Goal: Answer question/provide support: Share knowledge or assist other users

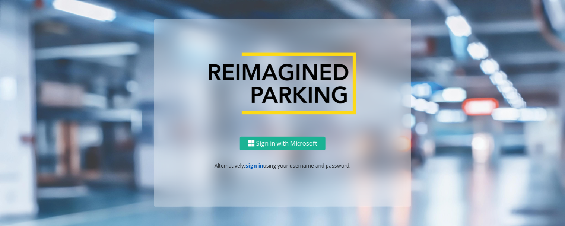
click at [260, 166] on link "sign in" at bounding box center [255, 165] width 18 height 7
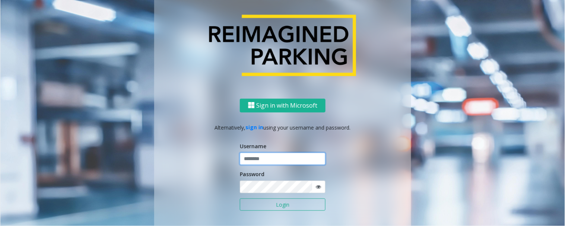
type input "*********"
click at [267, 203] on button "Login" at bounding box center [283, 205] width 86 height 13
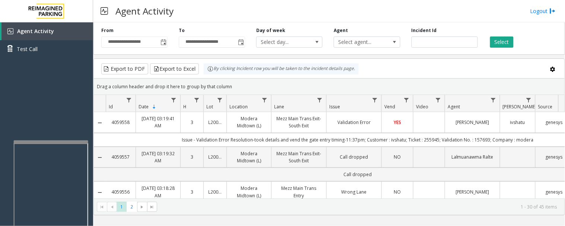
click at [84, 141] on div at bounding box center [51, 142] width 75 height 3
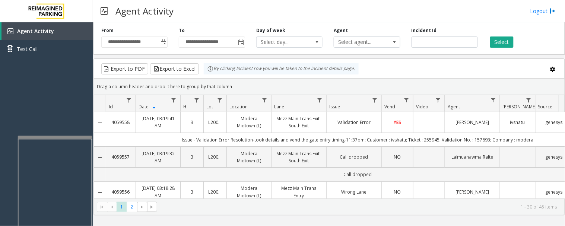
click at [342, 15] on div "Agent Activity Logout" at bounding box center [329, 11] width 472 height 22
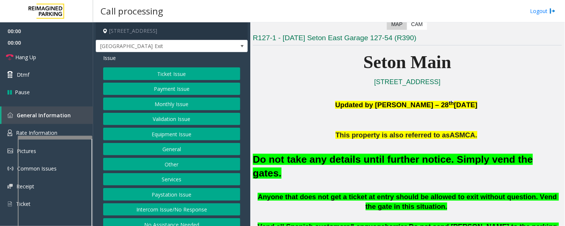
scroll to position [207, 0]
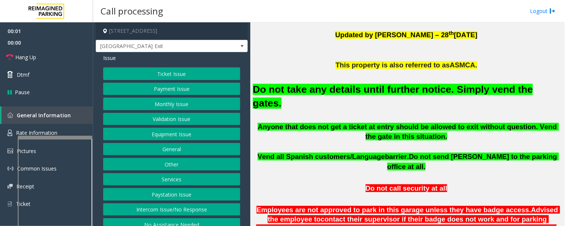
click at [170, 129] on button "Equipment Issue" at bounding box center [171, 134] width 137 height 13
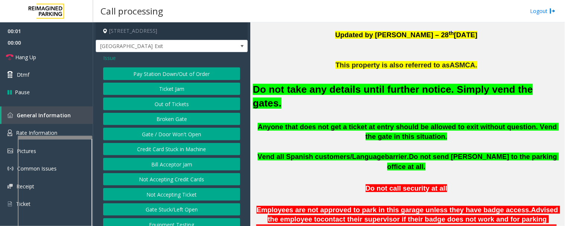
click at [167, 135] on button "Gate / Door Won't Open" at bounding box center [171, 134] width 137 height 13
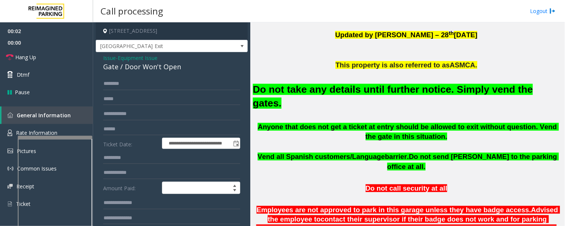
scroll to position [196, 0]
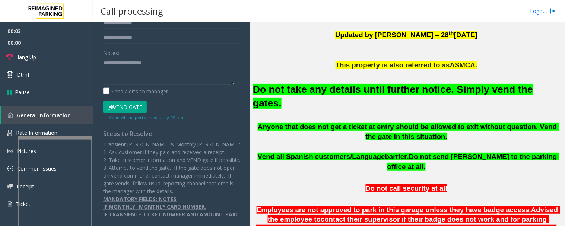
click at [132, 101] on button "Vend Gate" at bounding box center [125, 107] width 44 height 13
click at [334, 90] on font "Do not take any details until further notice. Simply vend the gates." at bounding box center [393, 96] width 280 height 25
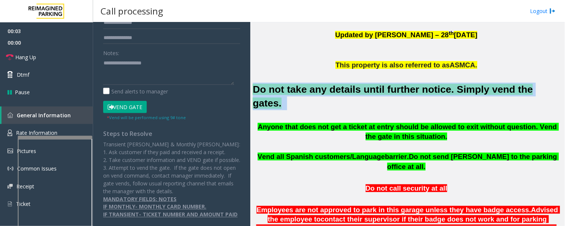
drag, startPoint x: 334, startPoint y: 90, endPoint x: 364, endPoint y: 92, distance: 30.2
click at [335, 91] on font "Do not take any details until further notice. Simply vend the gates." at bounding box center [393, 96] width 280 height 25
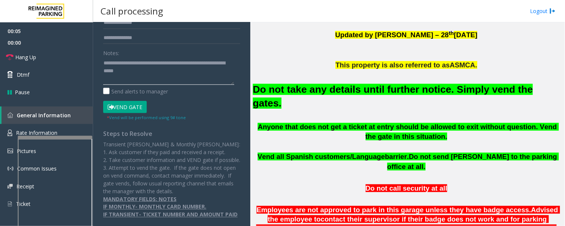
drag, startPoint x: 154, startPoint y: 60, endPoint x: 159, endPoint y: 61, distance: 5.2
click at [155, 60] on textarea at bounding box center [168, 71] width 131 height 28
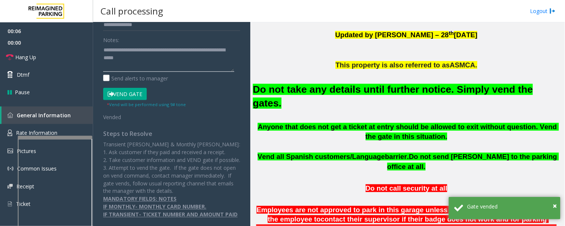
click at [184, 65] on textarea at bounding box center [168, 58] width 131 height 28
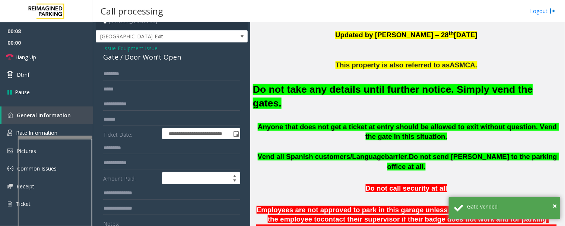
scroll to position [0, 0]
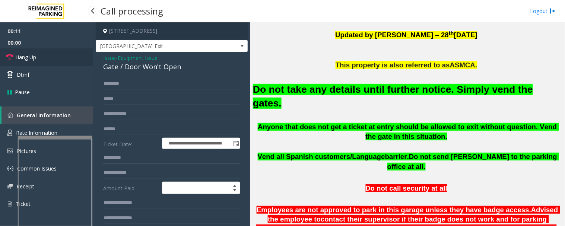
type textarea "**********"
click at [24, 57] on span "Hang Up" at bounding box center [25, 57] width 21 height 8
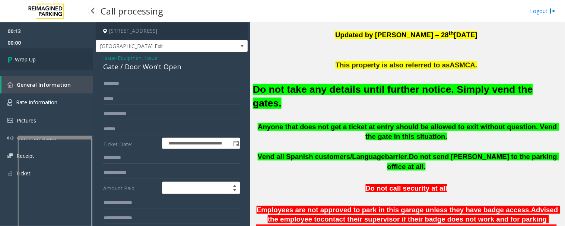
click at [49, 63] on link "Wrap Up" at bounding box center [46, 59] width 93 height 22
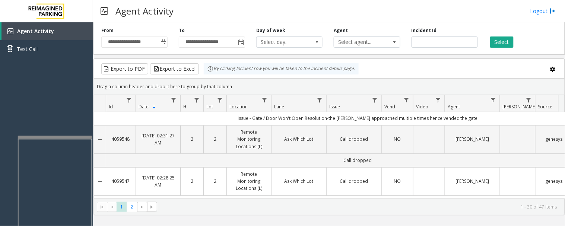
scroll to position [414, 0]
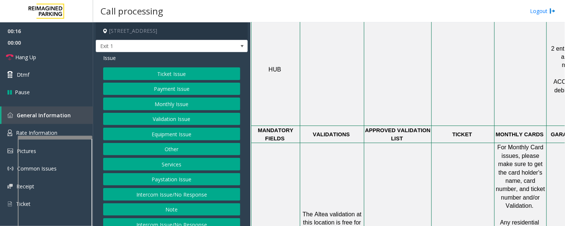
scroll to position [498, 0]
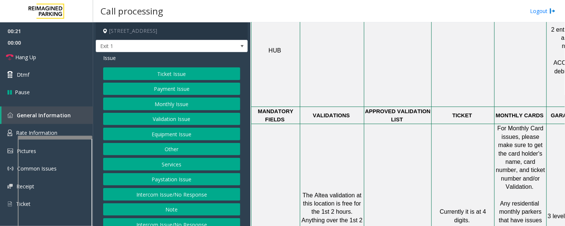
click at [195, 109] on button "Monthly Issue" at bounding box center [171, 104] width 137 height 13
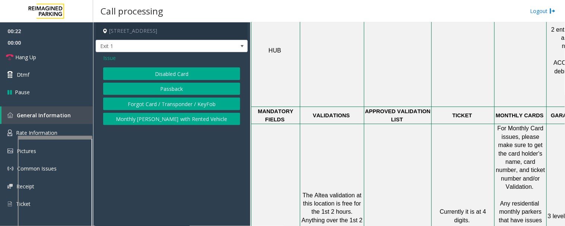
click at [195, 102] on button "Forgot Card / Transponder / KeyFob" at bounding box center [171, 104] width 137 height 13
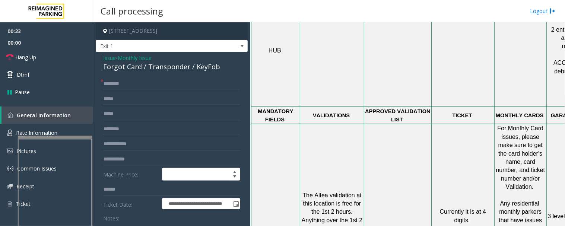
click at [157, 66] on div "Forgot Card / Transponder / KeyFob" at bounding box center [171, 67] width 137 height 10
copy div "Transponder"
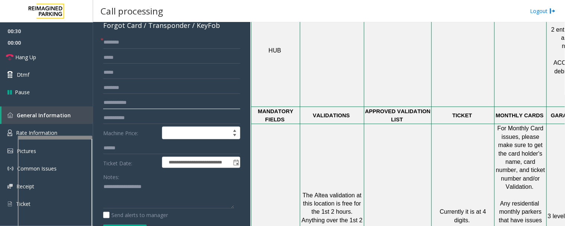
click at [129, 101] on input "text" at bounding box center [171, 103] width 137 height 13
click at [201, 195] on textarea at bounding box center [168, 195] width 131 height 28
paste textarea "**********"
type textarea "**********"
click at [141, 105] on input "text" at bounding box center [171, 103] width 137 height 13
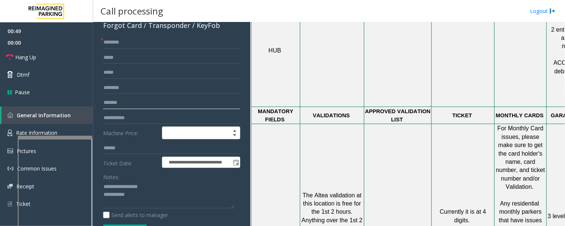
type input "*******"
click at [150, 40] on input "text" at bounding box center [171, 42] width 137 height 13
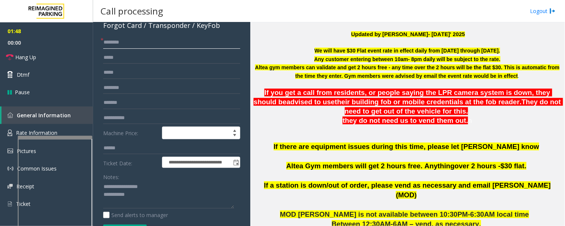
scroll to position [83, 0]
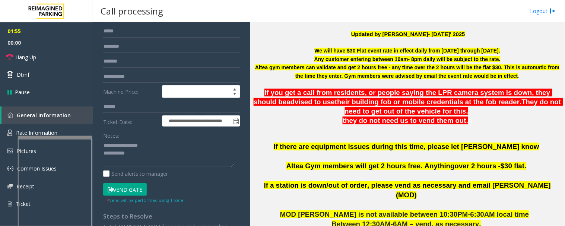
type input "*******"
click at [139, 185] on button "Vend Gate" at bounding box center [125, 189] width 44 height 13
click at [160, 162] on textarea at bounding box center [168, 154] width 131 height 28
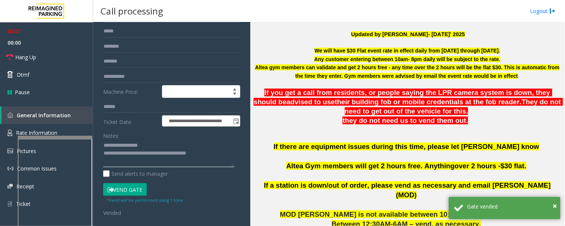
click at [219, 159] on textarea at bounding box center [168, 154] width 131 height 28
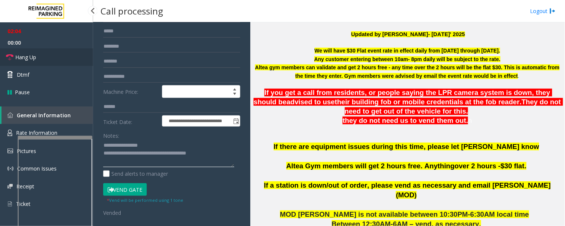
type textarea "**********"
click at [49, 48] on link "Hang Up" at bounding box center [46, 57] width 93 height 18
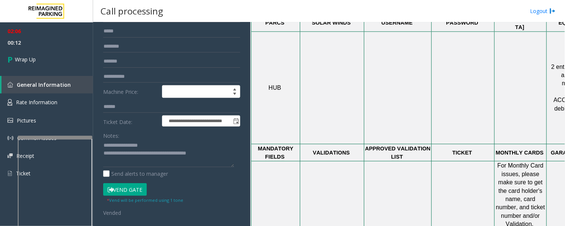
scroll to position [539, 0]
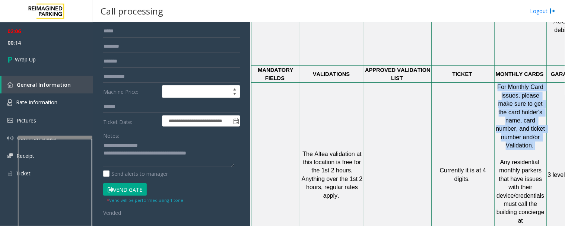
drag, startPoint x: 500, startPoint y: 52, endPoint x: 542, endPoint y: 106, distance: 68.1
click at [509, 106] on p "For Monthly Card issues, please make sure to get the card holder's name, card n…" at bounding box center [520, 120] width 51 height 75
click at [26, 65] on link "Wrap Up" at bounding box center [46, 59] width 93 height 22
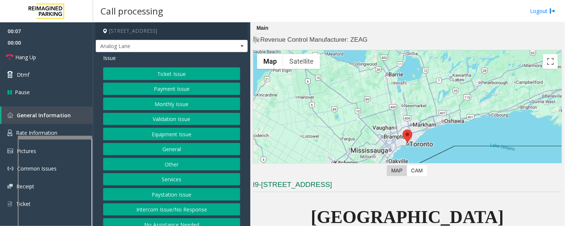
drag, startPoint x: 228, startPoint y: 243, endPoint x: 400, endPoint y: 184, distance: 181.5
click at [399, 184] on h3 "I9-[STREET_ADDRESS]" at bounding box center [407, 186] width 309 height 12
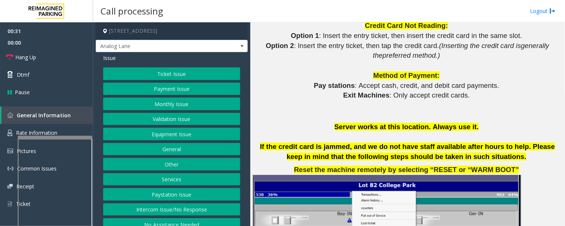
scroll to position [704, 0]
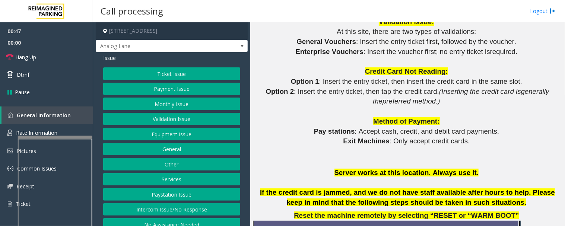
click at [188, 85] on button "Payment Issue" at bounding box center [171, 89] width 137 height 13
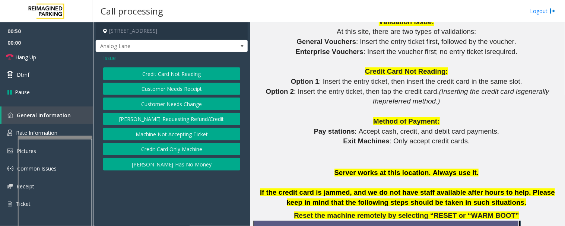
click at [181, 149] on button "Credit Card Only Machine" at bounding box center [171, 149] width 137 height 13
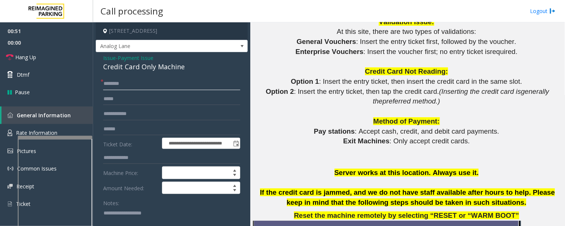
click at [154, 82] on input "text" at bounding box center [171, 84] width 137 height 13
type input "****"
click at [154, 132] on input "text" at bounding box center [171, 129] width 137 height 13
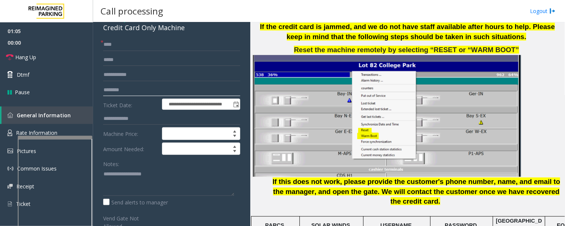
scroll to position [0, 0]
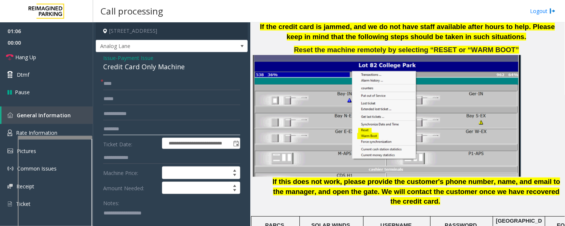
type input "********"
click at [107, 61] on span "Issue" at bounding box center [109, 58] width 13 height 8
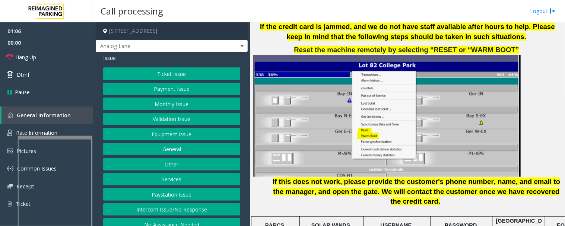
click at [143, 69] on button "Ticket Issue" at bounding box center [171, 73] width 137 height 13
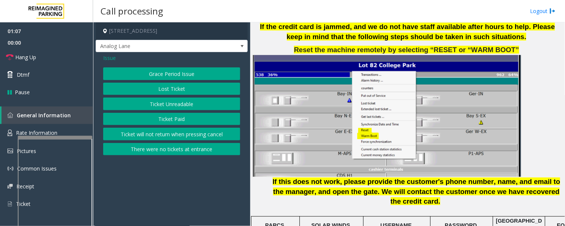
click at [157, 103] on button "Ticket Unreadable" at bounding box center [171, 104] width 137 height 13
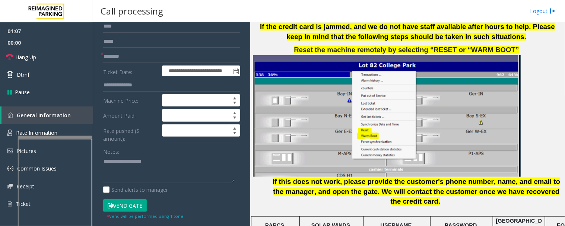
scroll to position [165, 0]
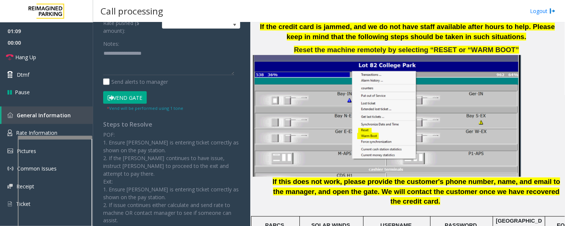
click at [139, 100] on button "Vend Gate" at bounding box center [125, 97] width 44 height 13
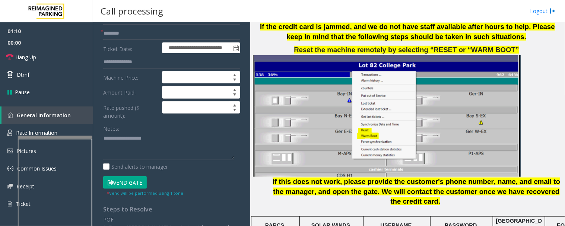
scroll to position [0, 0]
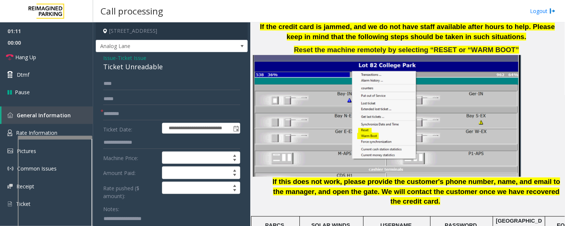
click at [113, 57] on span "Issue" at bounding box center [109, 58] width 13 height 8
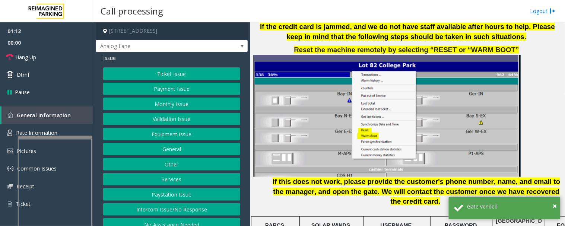
click at [164, 90] on button "Payment Issue" at bounding box center [171, 89] width 137 height 13
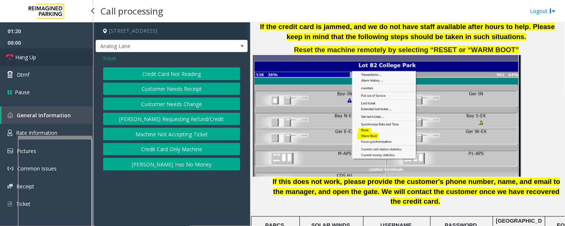
click at [12, 51] on link "Hang Up" at bounding box center [46, 57] width 93 height 18
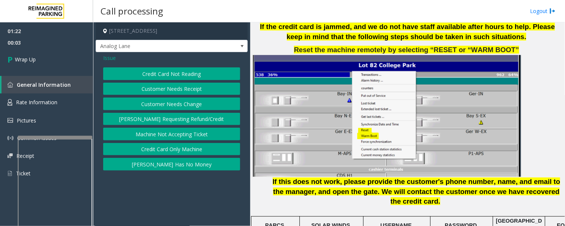
click at [216, 149] on button "Credit Card Only Machine" at bounding box center [171, 149] width 137 height 13
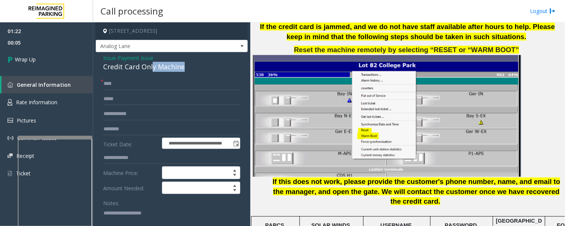
click at [150, 73] on div "**********" at bounding box center [172, 224] width 152 height 345
click at [149, 68] on div "Credit Card Only Machine" at bounding box center [171, 67] width 137 height 10
copy div "Credit Card Only Machine"
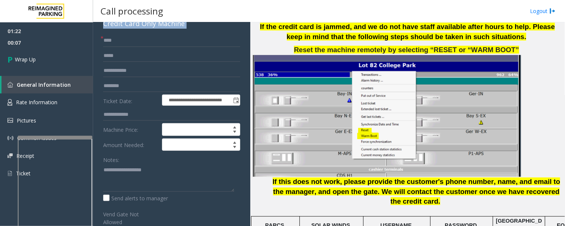
scroll to position [165, 0]
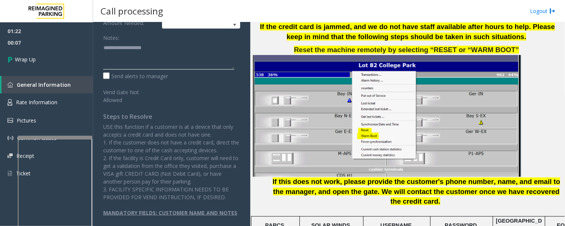
click at [156, 60] on textarea at bounding box center [168, 56] width 131 height 28
paste textarea "**********"
type textarea "**********"
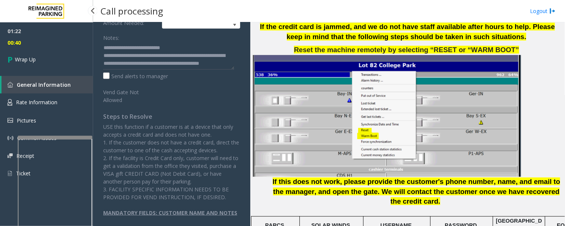
drag, startPoint x: 45, startPoint y: 39, endPoint x: 46, endPoint y: 46, distance: 7.5
click at [45, 40] on span "00:40" at bounding box center [46, 43] width 93 height 12
click at [47, 51] on link "Wrap Up" at bounding box center [46, 59] width 93 height 22
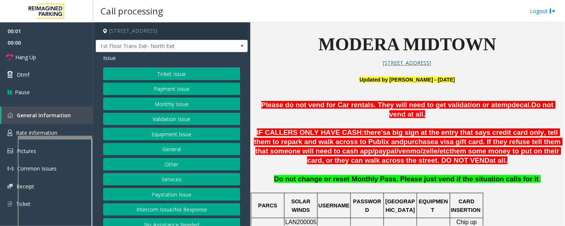
scroll to position [207, 0]
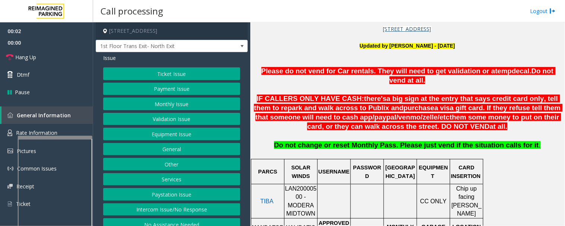
click at [301, 186] on span "LAN20000500 - MODERA MIDTOWN" at bounding box center [301, 201] width 32 height 31
copy span "LAN20000500"
click at [62, 131] on link "Rate Information" at bounding box center [46, 133] width 93 height 18
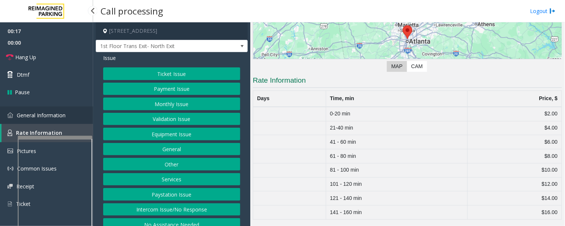
click at [26, 110] on link "General Information" at bounding box center [46, 116] width 93 height 18
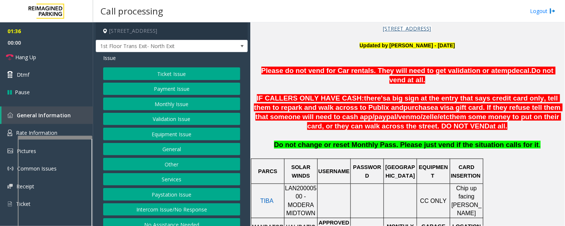
scroll to position [207, 0]
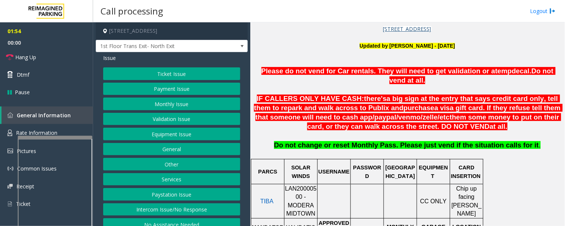
click at [193, 133] on button "Equipment Issue" at bounding box center [171, 134] width 137 height 13
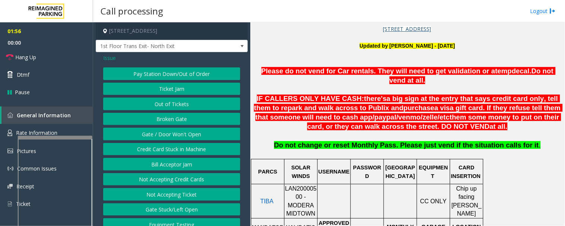
click at [204, 89] on button "Ticket Jam" at bounding box center [171, 89] width 137 height 13
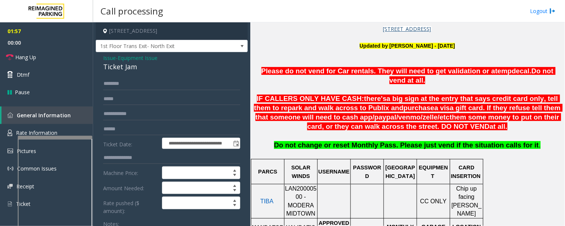
click at [131, 67] on div "Ticket Jam" at bounding box center [171, 67] width 137 height 10
click at [381, 193] on p at bounding box center [367, 201] width 32 height 17
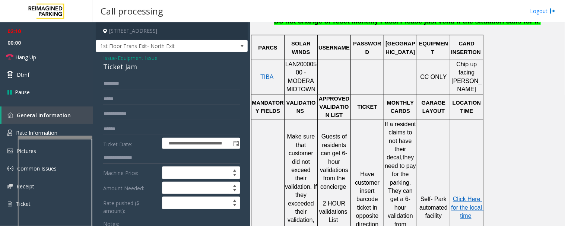
click at [111, 66] on div "Ticket Jam" at bounding box center [171, 67] width 137 height 10
click at [112, 66] on div "Ticket Jam" at bounding box center [171, 67] width 137 height 10
copy div "Ticket Jam"
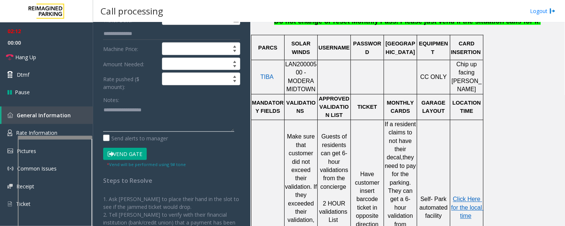
click at [126, 113] on textarea at bounding box center [168, 118] width 131 height 28
paste textarea "**********"
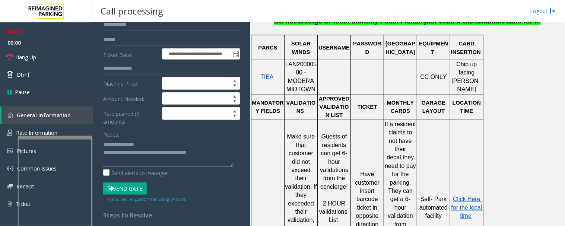
scroll to position [165, 0]
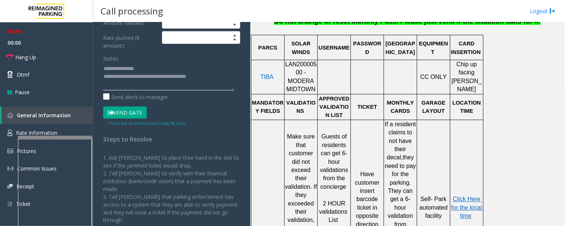
click at [217, 83] on textarea at bounding box center [168, 77] width 131 height 28
click at [31, 51] on link "Hang Up" at bounding box center [46, 57] width 93 height 18
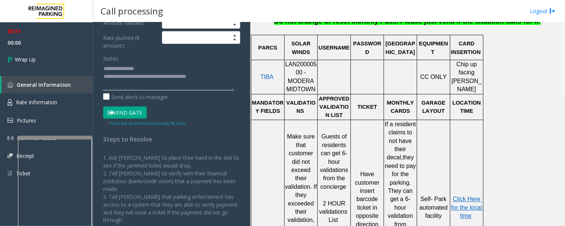
click at [214, 81] on textarea at bounding box center [168, 77] width 131 height 28
type textarea "**********"
click at [1, 56] on link "Wrap Up" at bounding box center [46, 59] width 93 height 22
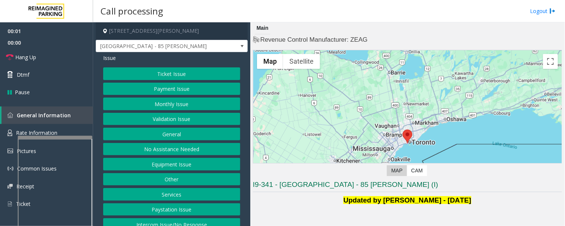
click at [139, 117] on button "Validation Issue" at bounding box center [171, 119] width 137 height 13
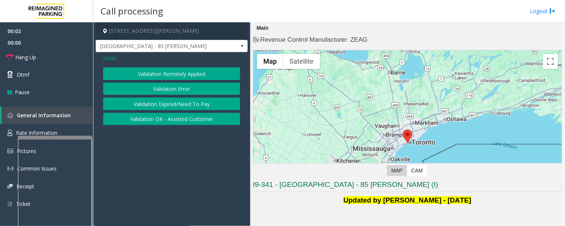
click at [186, 90] on button "Validation Error" at bounding box center [171, 89] width 137 height 13
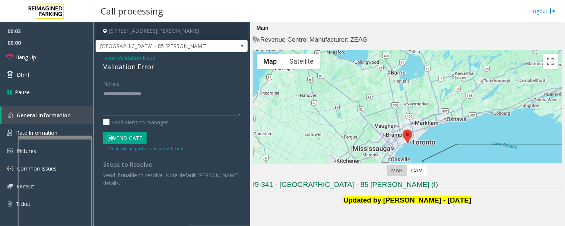
click at [107, 66] on div "Validation Error" at bounding box center [171, 67] width 137 height 10
click at [107, 67] on div "Validation Error" at bounding box center [171, 67] width 137 height 10
copy div "Validation Error"
click at [124, 105] on textarea at bounding box center [171, 102] width 137 height 28
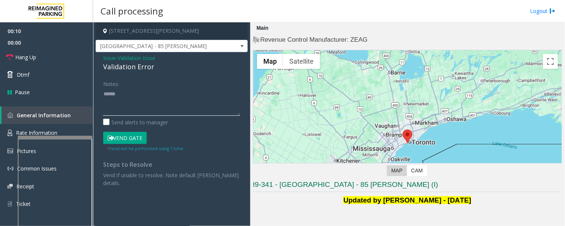
paste textarea "**********"
click at [196, 107] on textarea at bounding box center [171, 102] width 137 height 28
drag, startPoint x: 167, startPoint y: 88, endPoint x: 168, endPoint y: 92, distance: 4.5
click at [167, 89] on textarea at bounding box center [171, 102] width 137 height 28
click at [180, 109] on textarea at bounding box center [171, 102] width 137 height 28
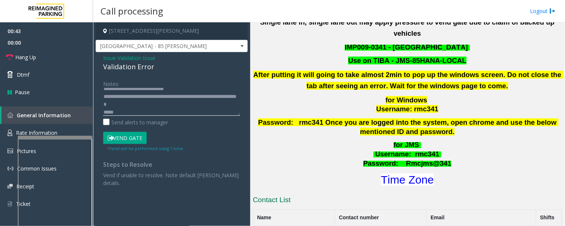
scroll to position [290, 0]
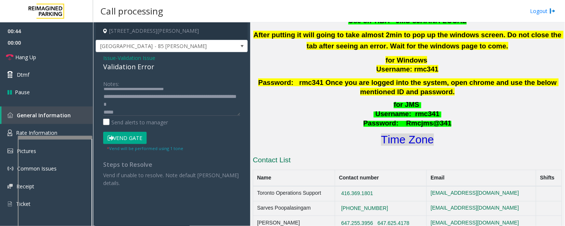
click at [396, 134] on font "Time Zone" at bounding box center [407, 140] width 53 height 12
click at [166, 107] on textarea at bounding box center [171, 102] width 137 height 28
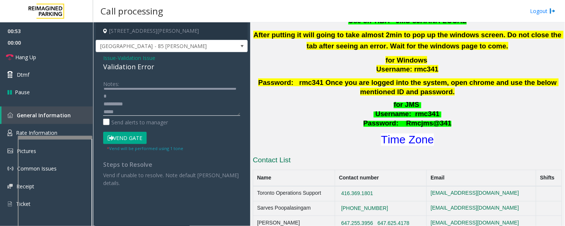
scroll to position [16, 0]
click at [166, 107] on textarea at bounding box center [171, 102] width 137 height 28
click at [142, 102] on textarea at bounding box center [171, 102] width 137 height 28
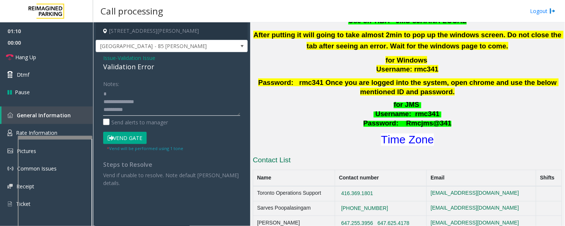
click at [157, 98] on textarea at bounding box center [171, 102] width 137 height 28
click at [129, 136] on button "Vend Gate" at bounding box center [125, 138] width 44 height 13
click at [170, 89] on textarea at bounding box center [171, 102] width 137 height 28
click at [168, 94] on textarea at bounding box center [171, 102] width 137 height 28
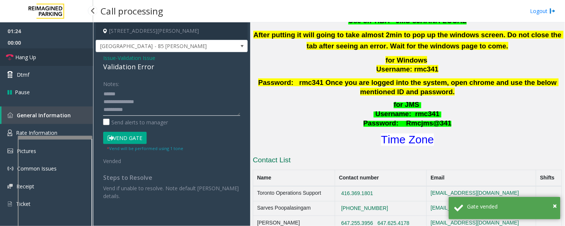
type textarea "**********"
click at [36, 55] on span "Hang Up" at bounding box center [25, 57] width 21 height 8
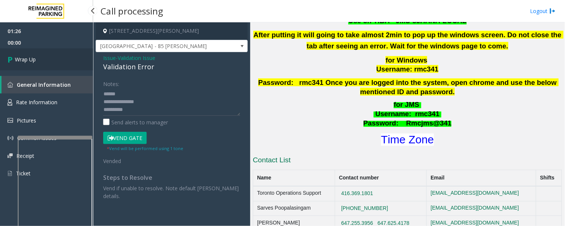
drag, startPoint x: 31, startPoint y: 57, endPoint x: 38, endPoint y: 57, distance: 7.1
click at [32, 56] on span "Wrap Up" at bounding box center [25, 60] width 21 height 8
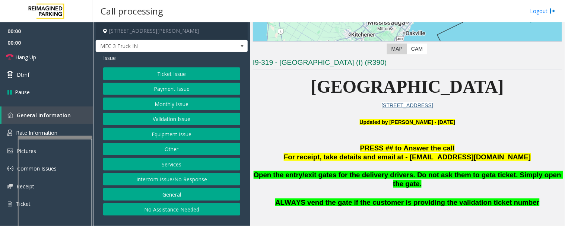
scroll to position [165, 0]
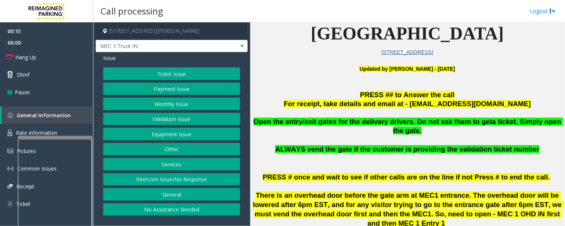
click at [188, 136] on button "Equipment Issue" at bounding box center [171, 134] width 137 height 13
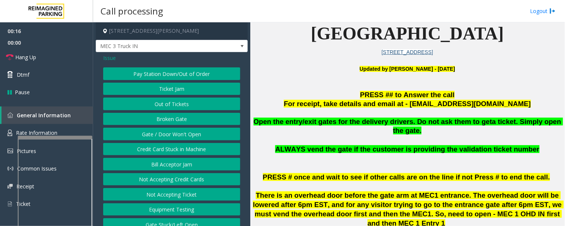
click at [195, 132] on button "Gate / Door Won't Open" at bounding box center [171, 134] width 137 height 13
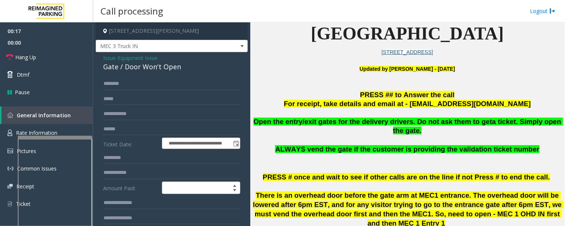
click at [136, 69] on div "Gate / Door Won't Open" at bounding box center [171, 67] width 137 height 10
copy div "Gate / Door Won't Open"
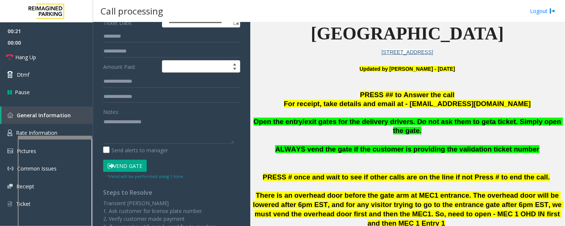
scroll to position [124, 0]
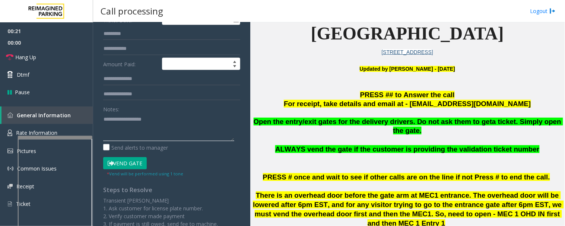
click at [160, 116] on textarea at bounding box center [168, 127] width 131 height 28
paste textarea "**********"
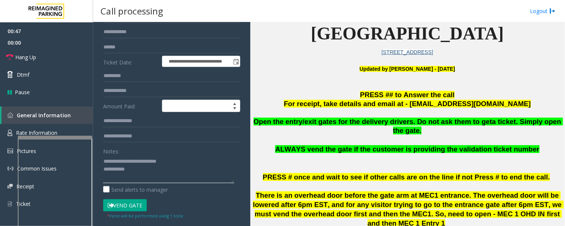
scroll to position [83, 0]
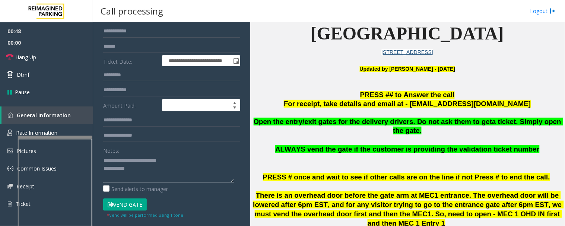
click at [182, 172] on textarea at bounding box center [168, 169] width 131 height 28
click at [55, 53] on link "Hang Up" at bounding box center [46, 57] width 93 height 18
click at [163, 172] on textarea at bounding box center [168, 169] width 131 height 28
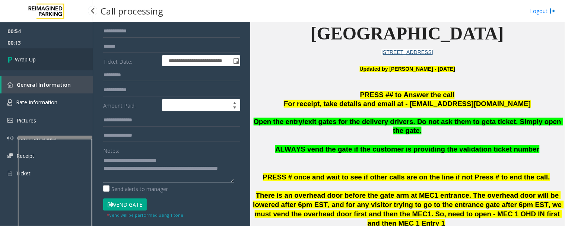
type textarea "**********"
click at [27, 52] on link "Wrap Up" at bounding box center [46, 59] width 93 height 22
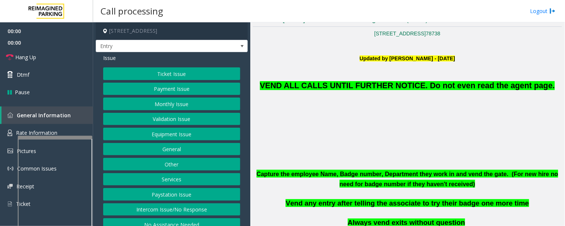
scroll to position [207, 0]
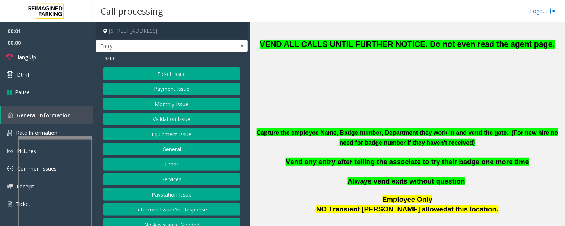
click at [187, 138] on button "Equipment Issue" at bounding box center [171, 134] width 137 height 13
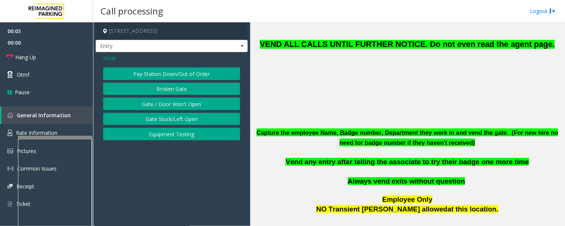
click at [187, 103] on button "Gate / Door Won't Open" at bounding box center [171, 104] width 137 height 13
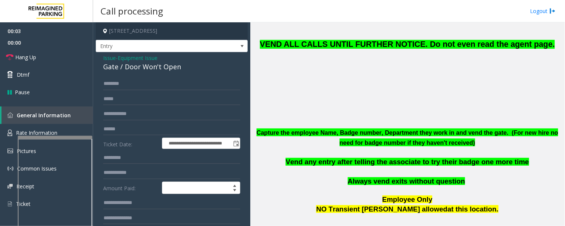
click at [366, 45] on span "VEND ALL CALLS UNTIL FURTHER NOTICE. Do not even read the agent page." at bounding box center [407, 44] width 295 height 9
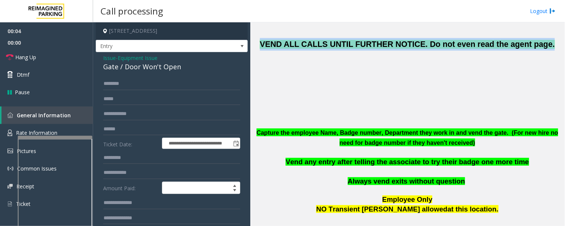
click at [366, 45] on span "VEND ALL CALLS UNTIL FURTHER NOTICE. Do not even read the agent page." at bounding box center [407, 44] width 295 height 9
copy span "VEND ALL CALLS UNTIL FURTHER NOTICE. Do not even read the agent page."
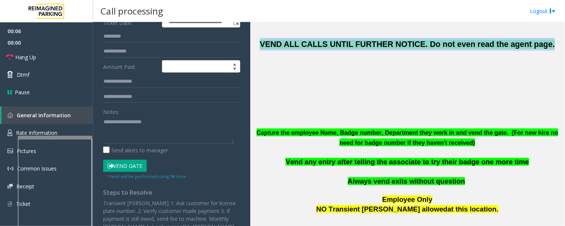
scroll to position [124, 0]
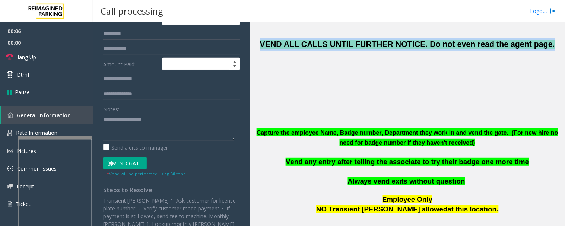
click at [136, 163] on button "Vend Gate" at bounding box center [125, 163] width 44 height 13
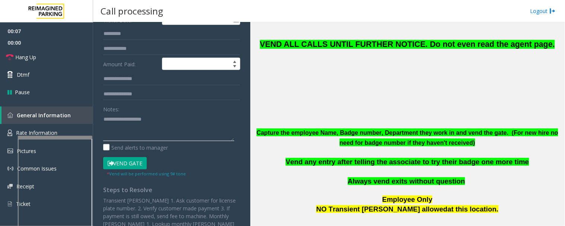
click at [157, 125] on textarea at bounding box center [168, 127] width 131 height 28
paste textarea "**********"
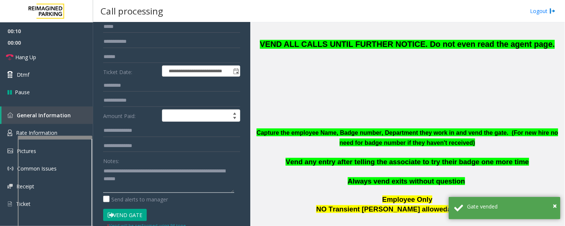
scroll to position [0, 0]
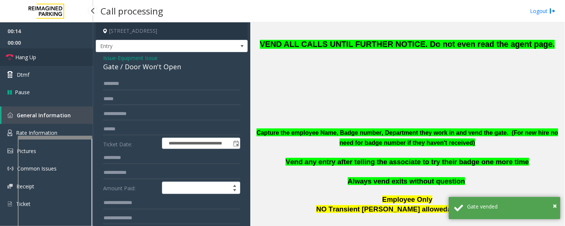
type textarea "**********"
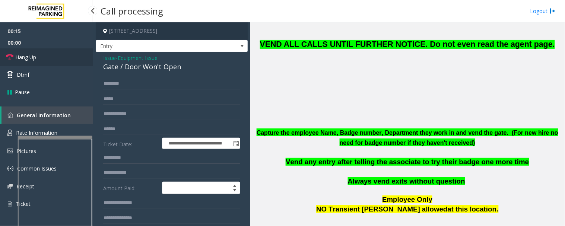
click at [28, 59] on span "Hang Up" at bounding box center [25, 57] width 21 height 8
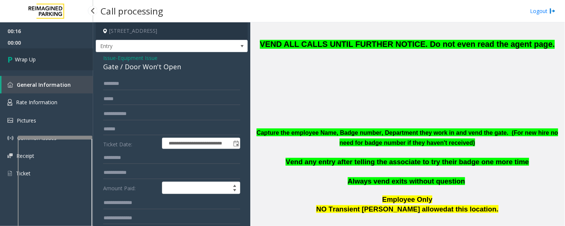
click at [69, 64] on link "Wrap Up" at bounding box center [46, 59] width 93 height 22
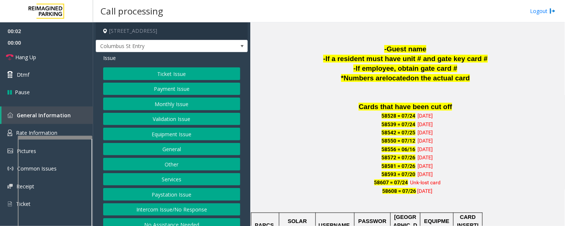
scroll to position [538, 0]
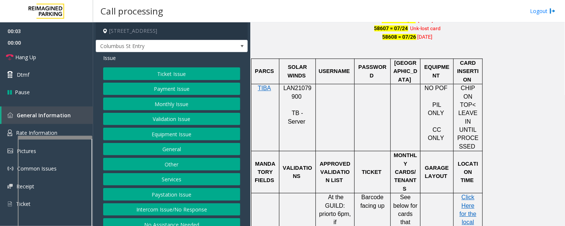
click at [297, 90] on span "LAN21079900" at bounding box center [298, 92] width 28 height 15
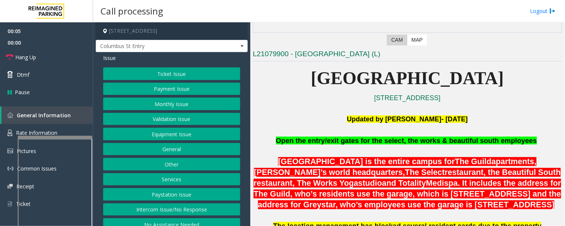
scroll to position [124, 0]
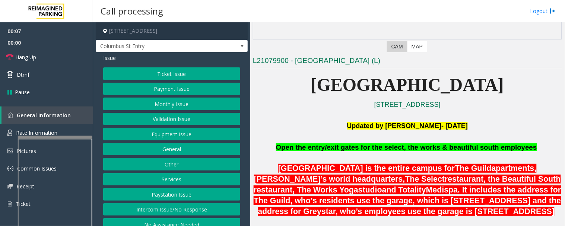
click at [168, 203] on button "Intercom Issue/No Response" at bounding box center [171, 209] width 137 height 13
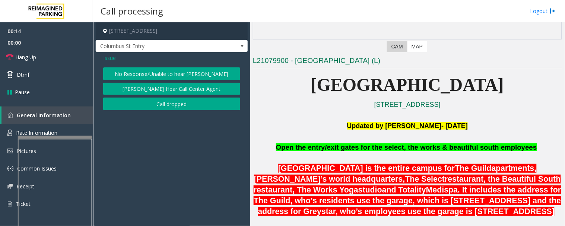
click at [158, 73] on button "No Response/Unable to hear [PERSON_NAME]" at bounding box center [171, 73] width 137 height 13
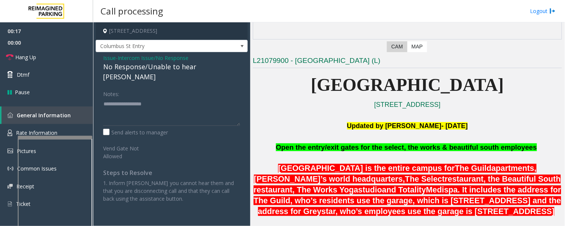
click at [183, 69] on div "No Response/Unable to hear [PERSON_NAME]" at bounding box center [171, 72] width 137 height 20
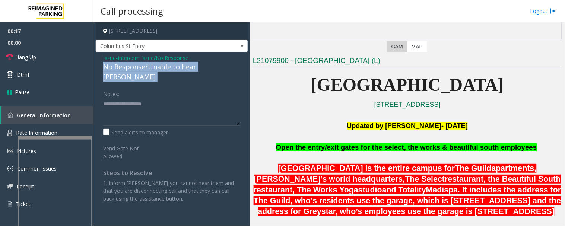
click at [183, 69] on div "No Response/Unable to hear [PERSON_NAME]" at bounding box center [171, 72] width 137 height 20
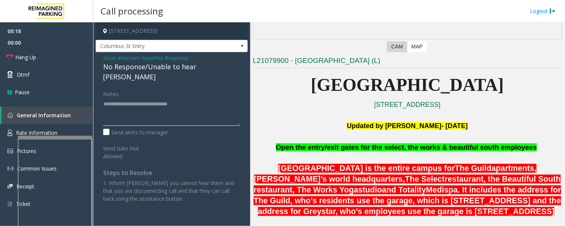
click at [211, 98] on textarea at bounding box center [171, 112] width 137 height 28
click at [202, 98] on textarea at bounding box center [171, 112] width 137 height 28
type textarea "**********"
click at [13, 54] on link "Hang Up" at bounding box center [46, 57] width 93 height 18
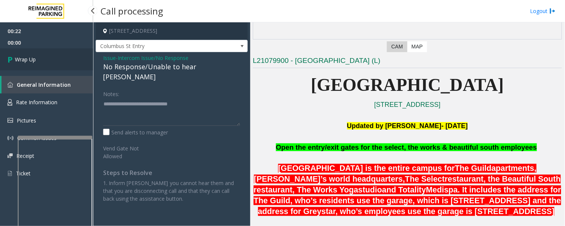
click at [78, 65] on link "Wrap Up" at bounding box center [46, 59] width 93 height 22
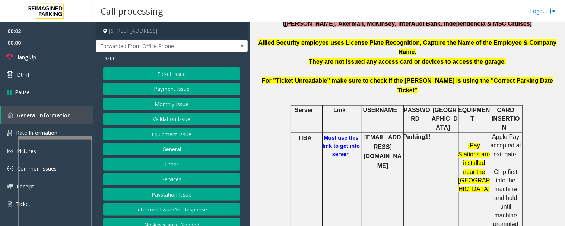
scroll to position [290, 0]
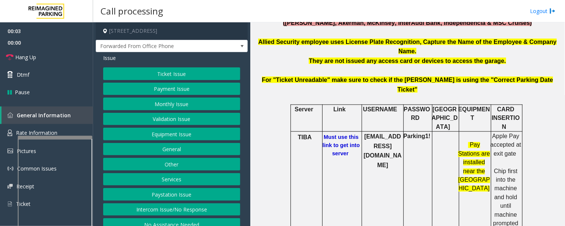
click at [345, 135] on b "Must use this link to get into server" at bounding box center [341, 146] width 37 height 22
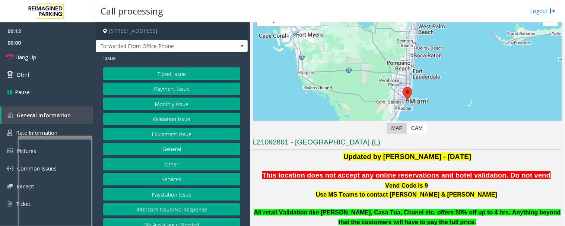
scroll to position [41, 0]
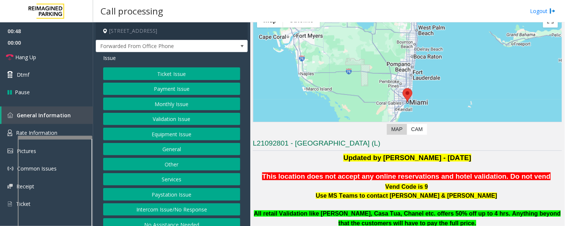
click at [217, 108] on button "Monthly Issue" at bounding box center [171, 104] width 137 height 13
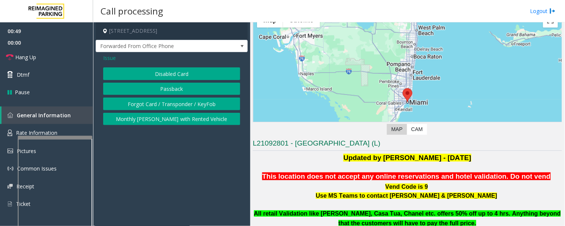
click at [217, 79] on button "Disabled Card" at bounding box center [171, 73] width 137 height 13
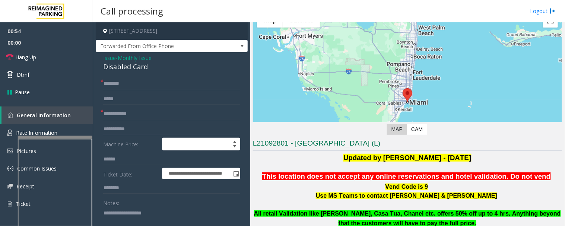
click at [141, 66] on div "Disabled Card" at bounding box center [171, 67] width 137 height 10
copy div "Disabled Card"
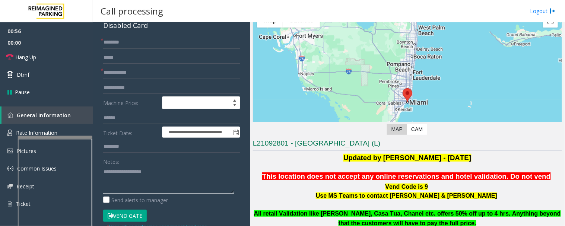
click at [167, 168] on textarea at bounding box center [168, 180] width 131 height 28
paste textarea "**********"
type textarea "**********"
click at [173, 72] on input "text" at bounding box center [171, 72] width 137 height 13
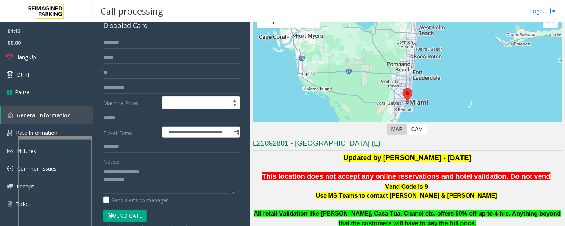
type input "**"
click at [167, 37] on input "text" at bounding box center [171, 42] width 137 height 13
type input "**"
click at [177, 184] on textarea at bounding box center [168, 180] width 131 height 28
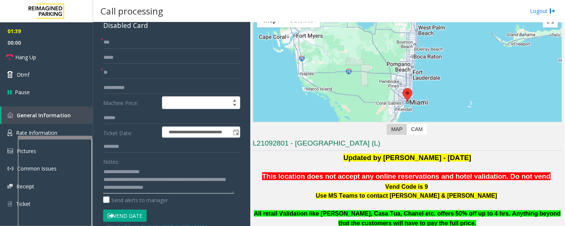
click at [194, 188] on textarea at bounding box center [168, 180] width 131 height 28
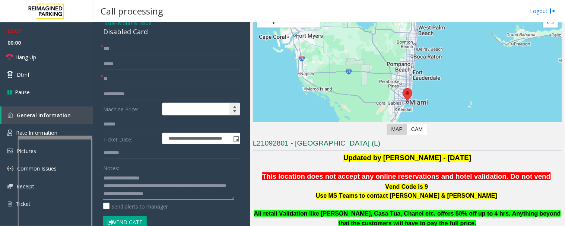
scroll to position [83, 0]
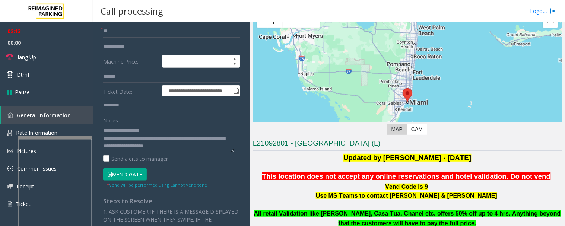
type textarea "**********"
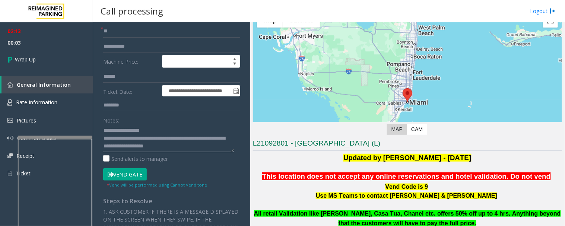
click at [189, 147] on textarea at bounding box center [168, 138] width 131 height 28
click at [81, 58] on link "Wrap Up" at bounding box center [46, 59] width 93 height 22
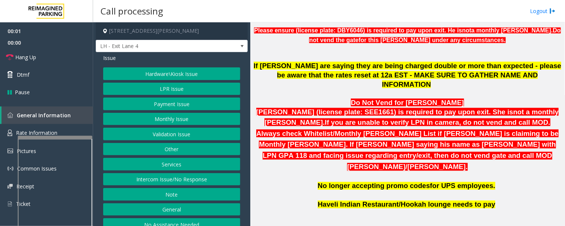
scroll to position [290, 0]
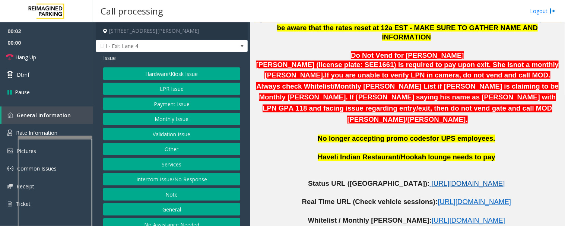
click at [432, 180] on span "[URL][DOMAIN_NAME]" at bounding box center [468, 184] width 73 height 8
click at [177, 91] on button "LPR Issue" at bounding box center [171, 89] width 137 height 13
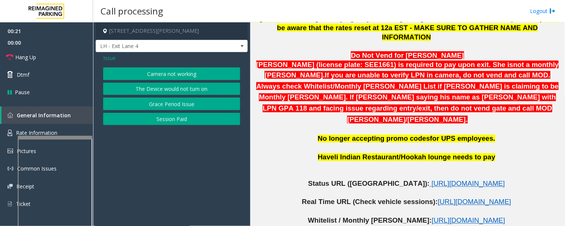
click at [180, 68] on button "Camera not working" at bounding box center [171, 73] width 137 height 13
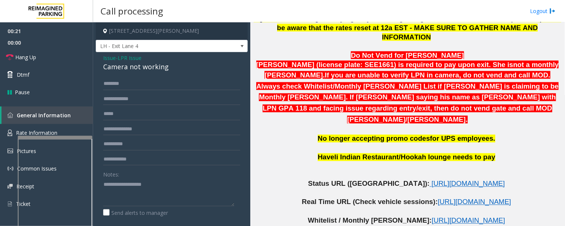
click at [150, 69] on div "Camera not working" at bounding box center [171, 67] width 137 height 10
copy div "Camera not working"
click at [132, 189] on textarea at bounding box center [168, 193] width 131 height 28
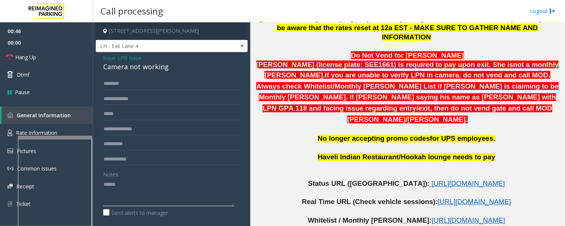
paste textarea "**********"
click at [132, 98] on input "text" at bounding box center [171, 99] width 137 height 13
click at [164, 202] on textarea at bounding box center [168, 193] width 131 height 28
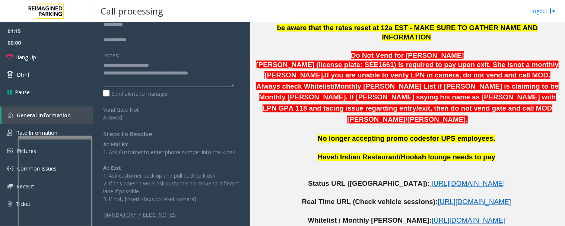
scroll to position [2, 0]
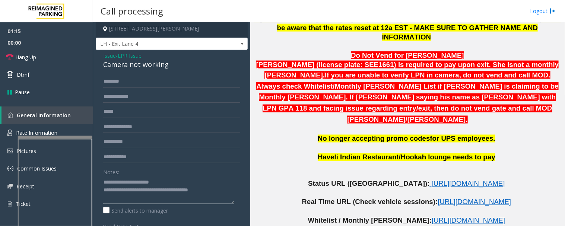
type textarea "**********"
click at [154, 96] on input "text" at bounding box center [171, 97] width 137 height 13
click at [148, 94] on input "text" at bounding box center [171, 97] width 137 height 13
click at [151, 85] on input "text" at bounding box center [171, 81] width 137 height 13
type input "*********"
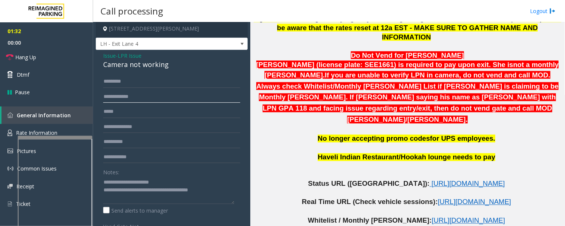
click at [172, 96] on input "text" at bounding box center [171, 97] width 137 height 13
type input "******"
drag, startPoint x: 116, startPoint y: 82, endPoint x: 140, endPoint y: 83, distance: 23.9
click at [140, 83] on input "*********" at bounding box center [171, 81] width 137 height 13
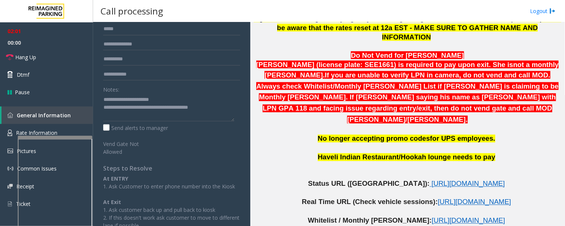
scroll to position [0, 0]
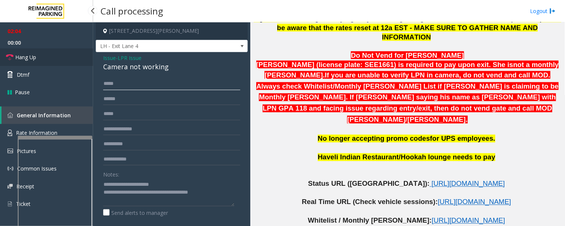
type input "****"
click at [36, 58] on span "Hang Up" at bounding box center [25, 57] width 21 height 8
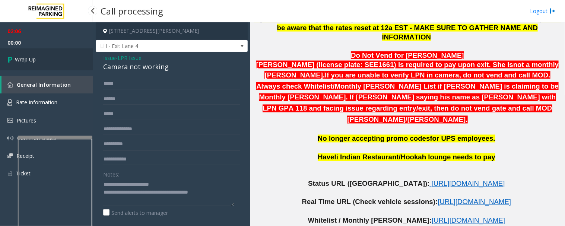
click at [42, 61] on link "Wrap Up" at bounding box center [46, 59] width 93 height 22
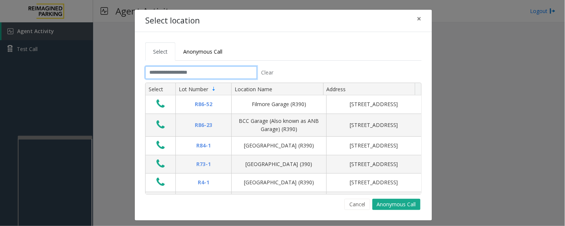
click at [208, 76] on input "text" at bounding box center [201, 72] width 112 height 13
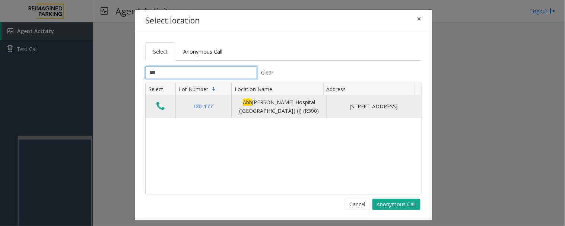
type input "***"
click at [165, 105] on td "Data table" at bounding box center [161, 106] width 30 height 23
click at [160, 105] on icon "Data table" at bounding box center [161, 106] width 8 height 10
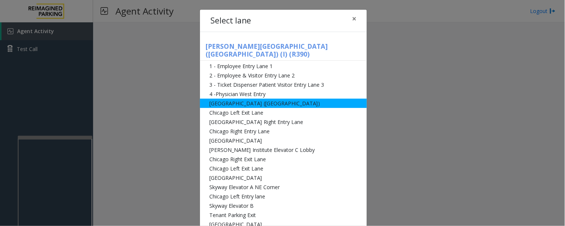
click at [233, 99] on li "[GEOGRAPHIC_DATA] ([GEOGRAPHIC_DATA])" at bounding box center [283, 103] width 167 height 9
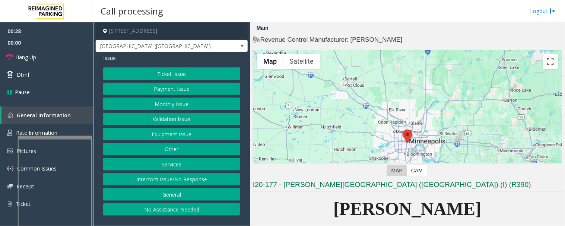
click at [206, 101] on button "Monthly Issue" at bounding box center [171, 104] width 137 height 13
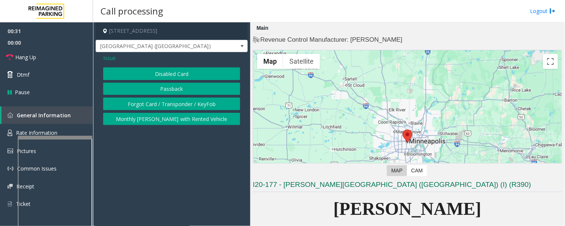
click at [206, 75] on button "Disabled Card" at bounding box center [171, 73] width 137 height 13
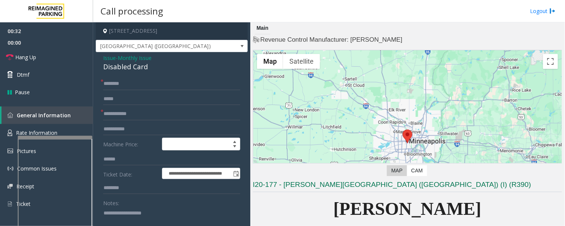
click at [134, 66] on div "Disabled Card" at bounding box center [171, 67] width 137 height 10
copy div "Disabled Card"
drag, startPoint x: 129, startPoint y: 209, endPoint x: 126, endPoint y: 206, distance: 4.5
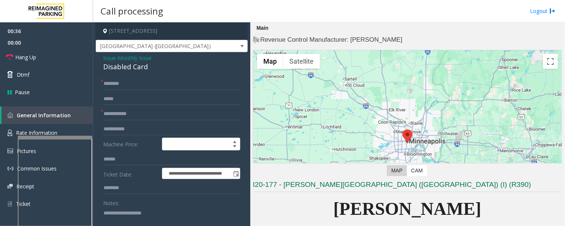
click at [130, 203] on textarea at bounding box center [168, 221] width 131 height 28
paste textarea "**********"
type textarea "**********"
click at [144, 108] on input "text" at bounding box center [171, 114] width 137 height 13
click at [104, 115] on input "****" at bounding box center [171, 114] width 137 height 13
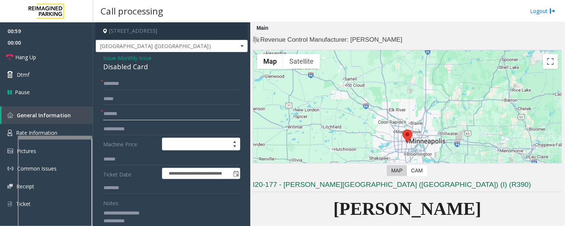
click at [115, 113] on input "*******" at bounding box center [171, 114] width 137 height 13
click at [118, 116] on input "**********" at bounding box center [171, 114] width 137 height 13
drag, startPoint x: 128, startPoint y: 114, endPoint x: 148, endPoint y: 113, distance: 19.8
click at [148, 113] on input "**********" at bounding box center [171, 114] width 137 height 13
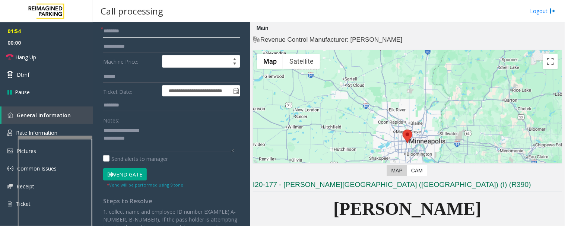
type input "********"
drag, startPoint x: 135, startPoint y: 174, endPoint x: 142, endPoint y: 163, distance: 12.5
click at [136, 174] on button "Vend Gate" at bounding box center [125, 174] width 44 height 13
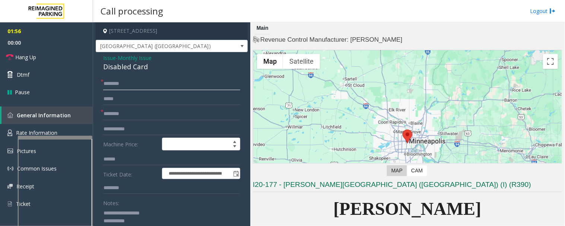
click at [120, 83] on input "text" at bounding box center [171, 84] width 137 height 13
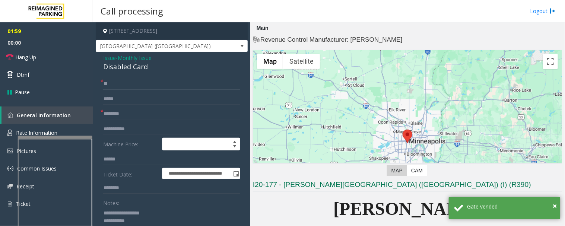
type input "**"
click at [230, 203] on textarea at bounding box center [168, 221] width 131 height 28
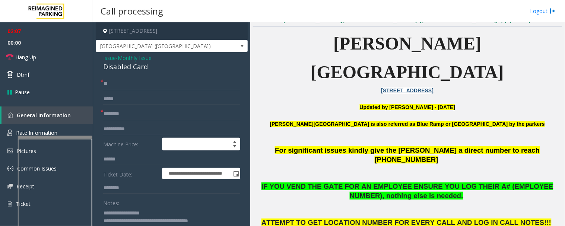
scroll to position [331, 0]
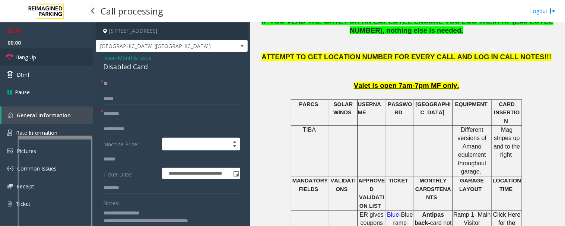
type textarea "**********"
click at [19, 54] on span "Hang Up" at bounding box center [25, 57] width 21 height 8
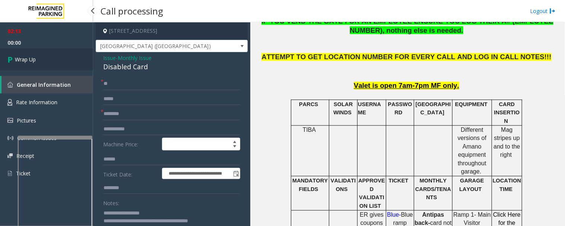
click at [16, 54] on link "Wrap Up" at bounding box center [46, 59] width 93 height 22
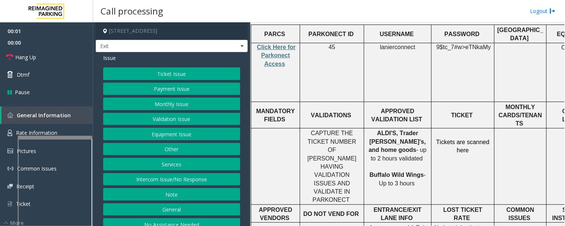
scroll to position [290, 0]
click at [275, 43] on span "Click Here for Parkonect Access" at bounding box center [276, 54] width 39 height 23
click at [196, 101] on button "Monthly Issue" at bounding box center [171, 104] width 137 height 13
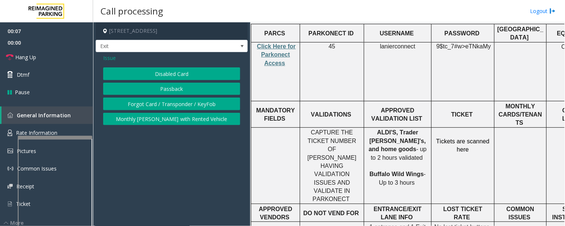
click at [198, 71] on button "Disabled Card" at bounding box center [171, 73] width 137 height 13
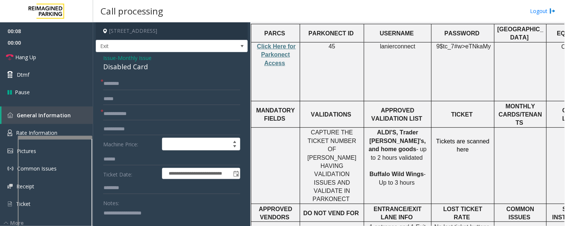
click at [135, 67] on div "Disabled Card" at bounding box center [171, 67] width 137 height 10
drag, startPoint x: 148, startPoint y: 219, endPoint x: 158, endPoint y: 218, distance: 9.4
click at [150, 203] on textarea at bounding box center [168, 221] width 131 height 28
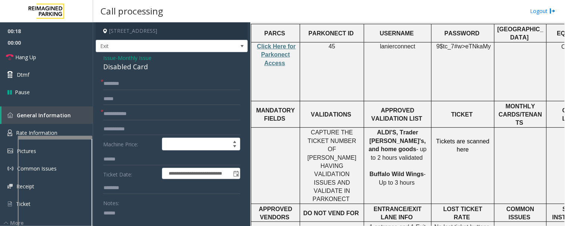
paste textarea "**********"
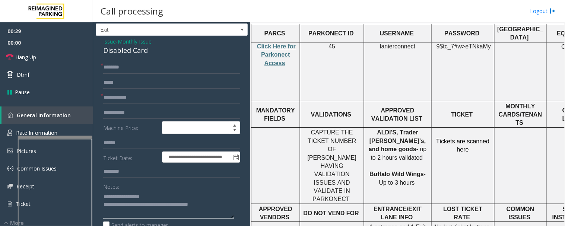
scroll to position [0, 0]
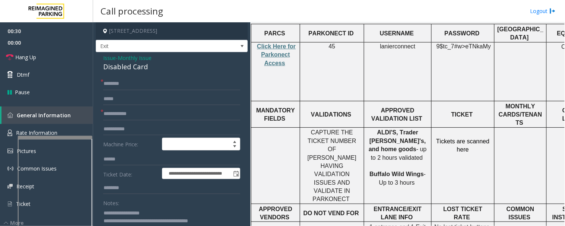
type textarea "**********"
click at [135, 85] on input "text" at bounding box center [171, 84] width 137 height 13
click at [142, 112] on input "text" at bounding box center [171, 114] width 137 height 13
type input "*****"
click at [153, 86] on input "text" at bounding box center [171, 84] width 137 height 13
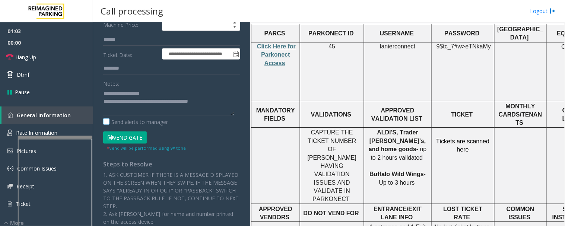
scroll to position [124, 0]
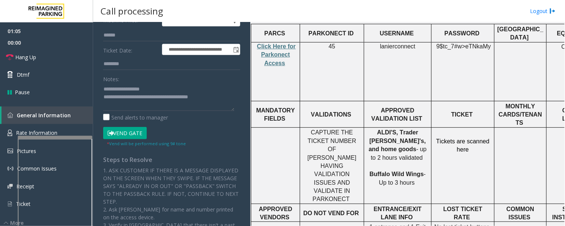
type input "*******"
click at [137, 132] on button "Vend Gate" at bounding box center [125, 133] width 44 height 13
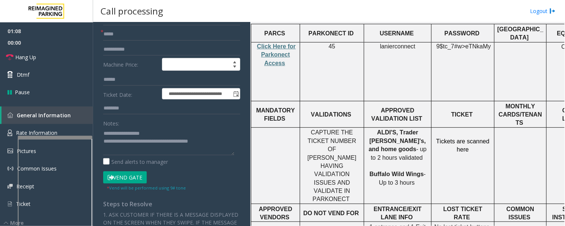
scroll to position [0, 0]
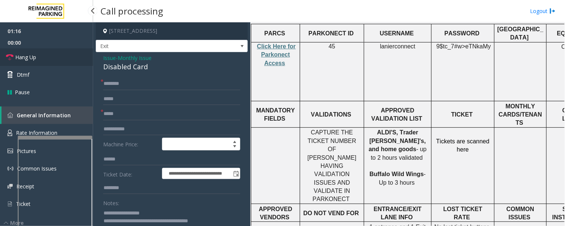
click at [15, 51] on link "Hang Up" at bounding box center [46, 57] width 93 height 18
click at [34, 52] on link "Hang Up" at bounding box center [46, 57] width 93 height 18
click at [19, 58] on span "Hang Up" at bounding box center [25, 57] width 21 height 8
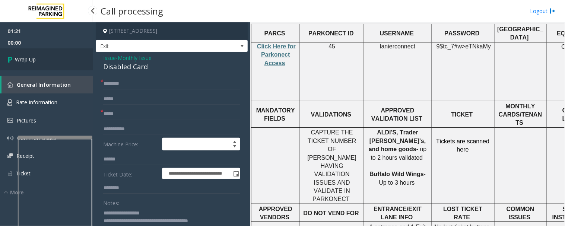
click at [27, 55] on link "Wrap Up" at bounding box center [46, 59] width 93 height 22
click at [12, 55] on icon at bounding box center [10, 59] width 7 height 12
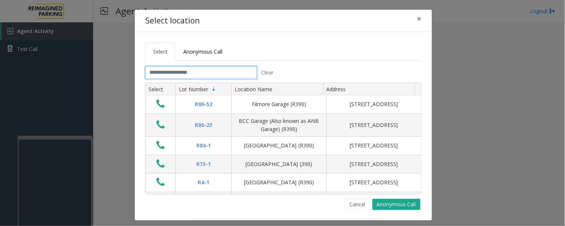
click at [231, 72] on input "text" at bounding box center [201, 72] width 112 height 13
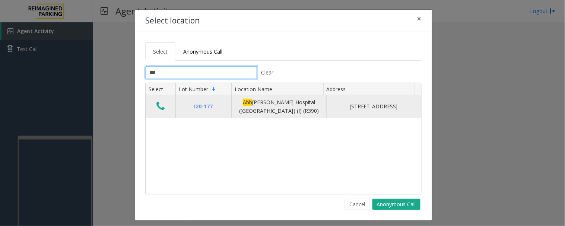
type input "***"
click at [158, 105] on icon "Data table" at bounding box center [161, 106] width 8 height 10
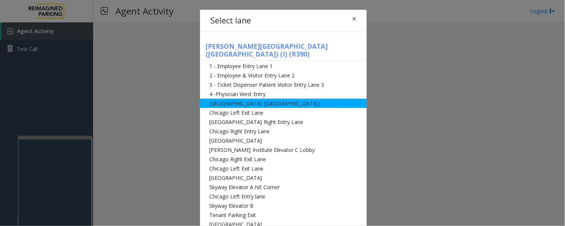
click at [241, 99] on li "[GEOGRAPHIC_DATA] ([GEOGRAPHIC_DATA])" at bounding box center [283, 103] width 167 height 9
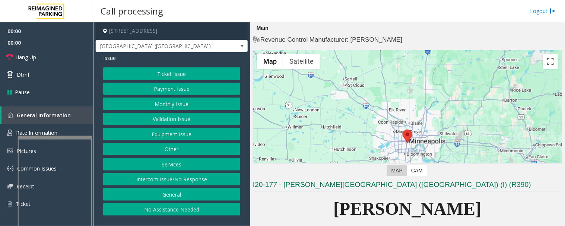
click at [201, 104] on button "Monthly Issue" at bounding box center [171, 104] width 137 height 13
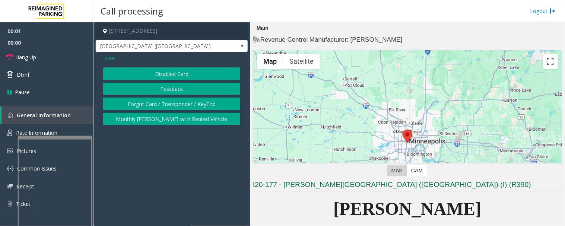
click at [172, 72] on button "Disabled Card" at bounding box center [171, 73] width 137 height 13
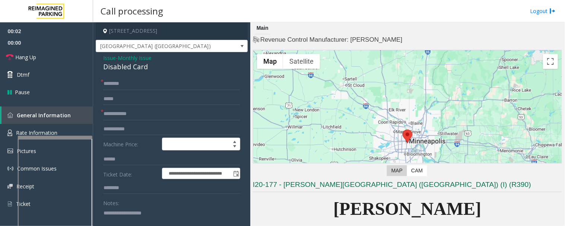
click at [124, 62] on div "Disabled Card" at bounding box center [171, 67] width 137 height 10
click at [127, 65] on div "Disabled Card" at bounding box center [171, 67] width 137 height 10
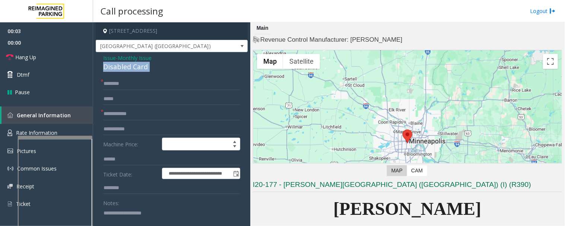
click at [127, 65] on div "Disabled Card" at bounding box center [171, 67] width 137 height 10
drag, startPoint x: 161, startPoint y: 214, endPoint x: 156, endPoint y: 215, distance: 5.2
click at [160, 203] on textarea at bounding box center [168, 221] width 131 height 28
paste textarea "**********"
type textarea "**********"
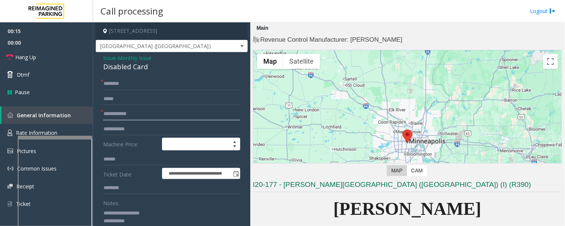
click at [144, 117] on input "text" at bounding box center [171, 114] width 137 height 13
type input "**********"
click at [139, 83] on input "text" at bounding box center [171, 84] width 137 height 13
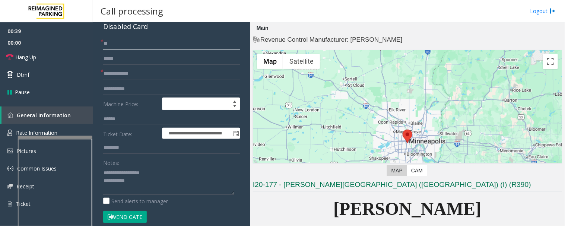
scroll to position [165, 0]
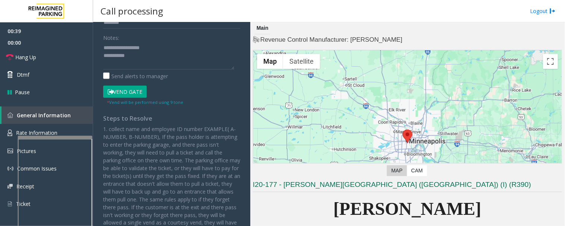
type input "**"
click at [137, 87] on button "Vend Gate" at bounding box center [125, 92] width 44 height 13
click at [151, 53] on textarea at bounding box center [168, 56] width 131 height 28
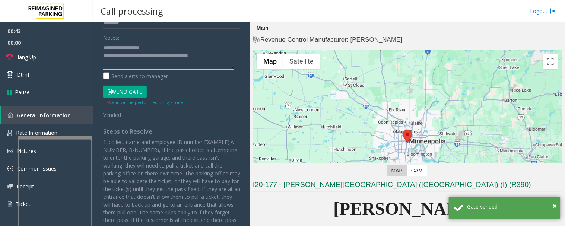
click at [231, 58] on textarea at bounding box center [168, 56] width 131 height 28
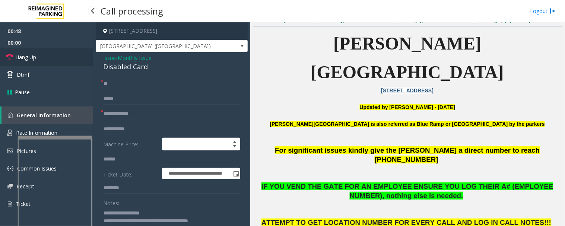
type textarea "**********"
click at [22, 60] on span "Hang Up" at bounding box center [25, 57] width 21 height 8
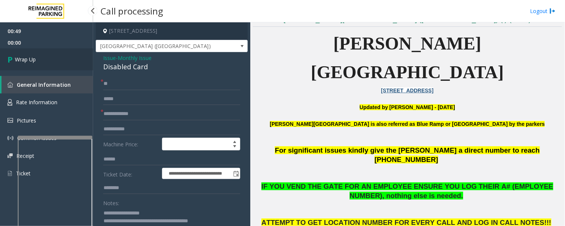
click at [28, 63] on link "Wrap Up" at bounding box center [46, 59] width 93 height 22
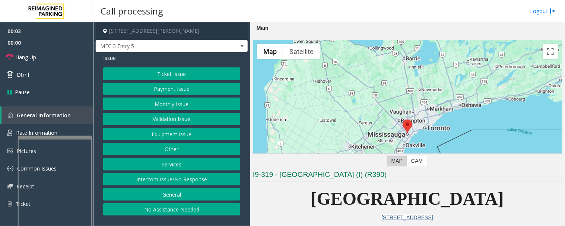
scroll to position [207, 0]
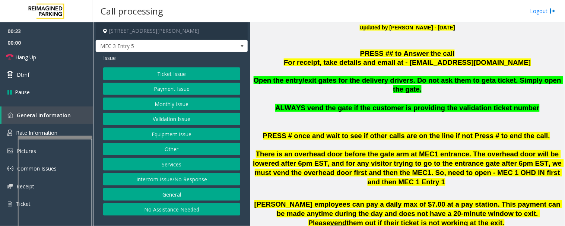
click at [183, 137] on button "Equipment Issue" at bounding box center [171, 134] width 137 height 13
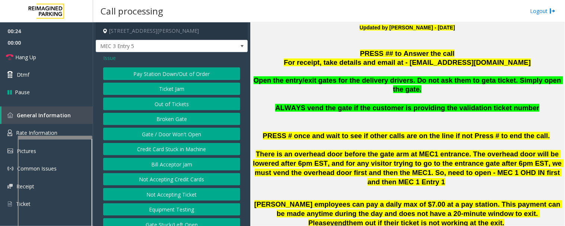
click at [183, 135] on button "Gate / Door Won't Open" at bounding box center [171, 134] width 137 height 13
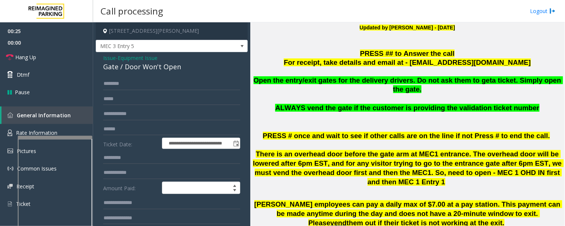
click at [134, 68] on div "Gate / Door Won't Open" at bounding box center [171, 67] width 137 height 10
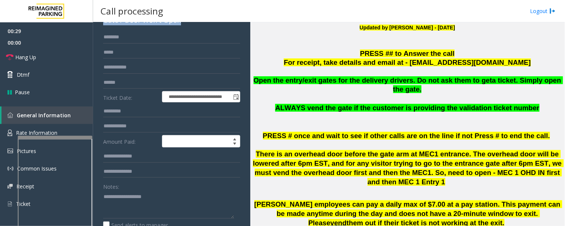
scroll to position [83, 0]
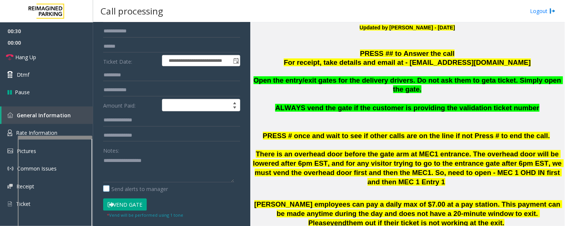
click at [156, 191] on label "Send alerts to manager" at bounding box center [135, 189] width 65 height 8
click at [164, 187] on label "Send alerts to manager" at bounding box center [135, 189] width 65 height 8
click at [170, 166] on textarea at bounding box center [168, 169] width 131 height 28
paste textarea "**********"
click at [61, 126] on link "Rate Information" at bounding box center [46, 133] width 93 height 18
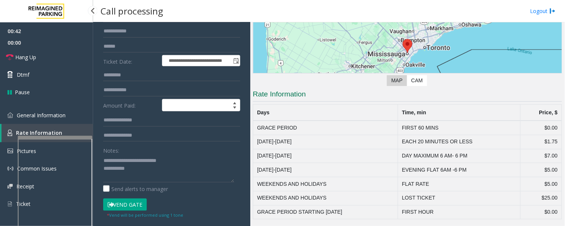
scroll to position [80, 0]
click at [68, 116] on link "General Information" at bounding box center [46, 116] width 93 height 18
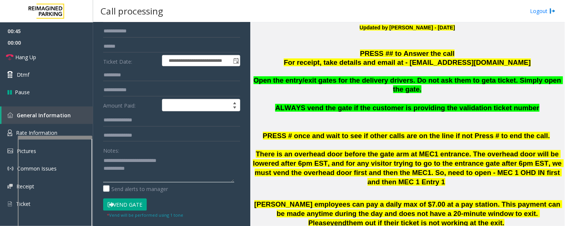
click at [163, 174] on textarea at bounding box center [168, 169] width 131 height 28
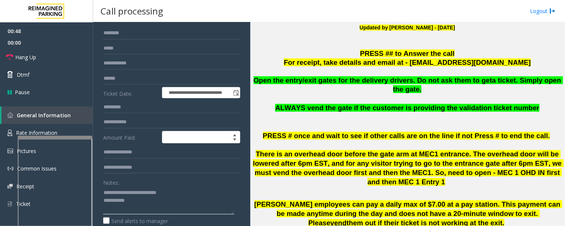
scroll to position [124, 0]
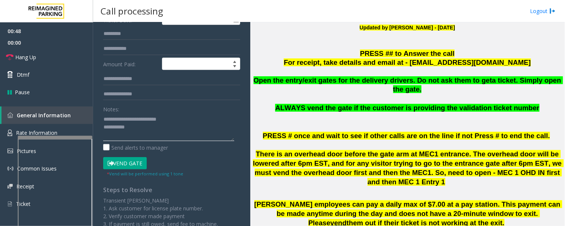
click at [176, 130] on textarea at bounding box center [168, 127] width 131 height 28
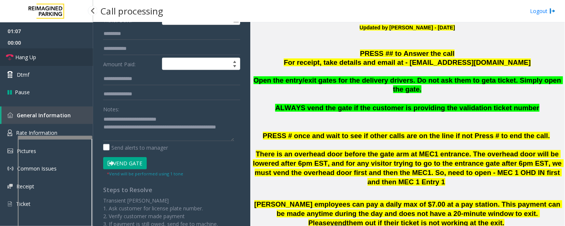
click at [69, 57] on link "Hang Up" at bounding box center [46, 57] width 93 height 18
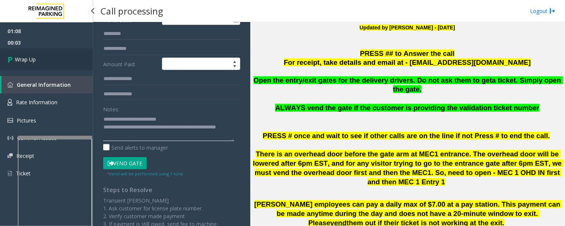
type textarea "**********"
click at [8, 49] on link "Wrap Up" at bounding box center [46, 59] width 93 height 22
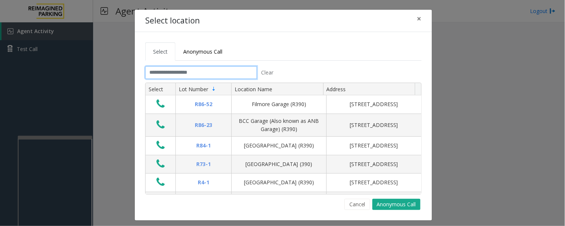
click at [161, 75] on input "text" at bounding box center [201, 72] width 112 height 13
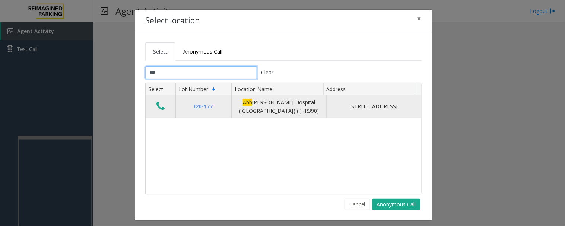
type input "***"
click at [161, 107] on icon "Data table" at bounding box center [161, 106] width 8 height 10
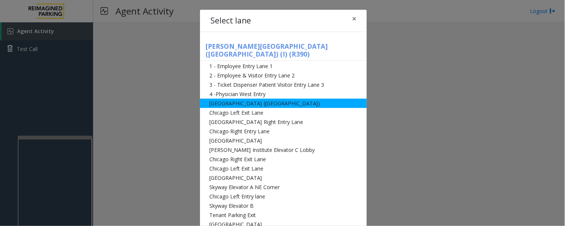
click at [224, 99] on li "[GEOGRAPHIC_DATA] ([GEOGRAPHIC_DATA])" at bounding box center [283, 103] width 167 height 9
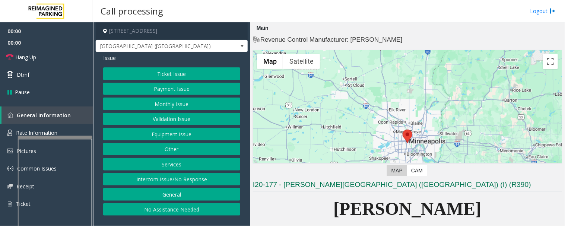
click at [195, 99] on button "Monthly Issue" at bounding box center [171, 104] width 137 height 13
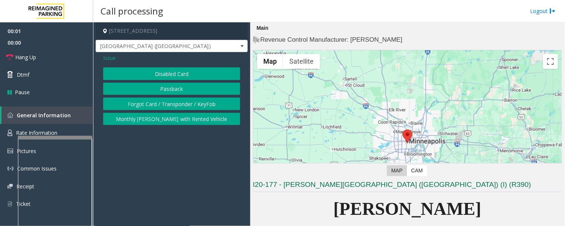
click at [195, 78] on button "Disabled Card" at bounding box center [171, 73] width 137 height 13
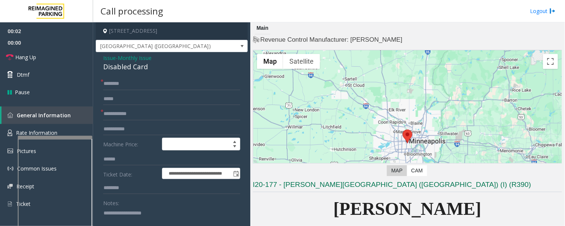
click at [125, 70] on div "Disabled Card" at bounding box center [171, 67] width 137 height 10
click at [161, 203] on textarea at bounding box center [168, 221] width 131 height 28
paste textarea "**********"
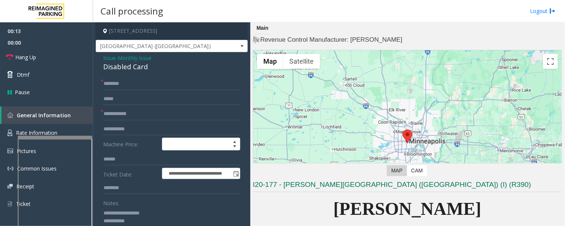
type textarea "**********"
click at [126, 116] on input "text" at bounding box center [171, 114] width 137 height 13
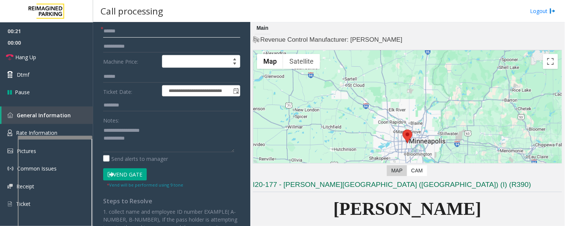
type input "******"
click at [135, 170] on button "Vend Gate" at bounding box center [125, 174] width 44 height 13
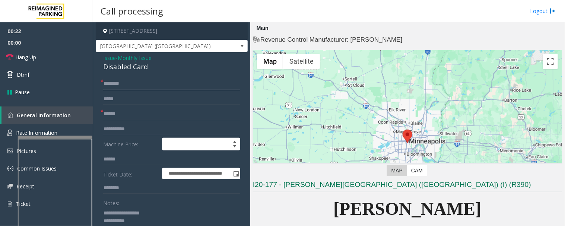
click at [127, 87] on input "text" at bounding box center [171, 84] width 137 height 13
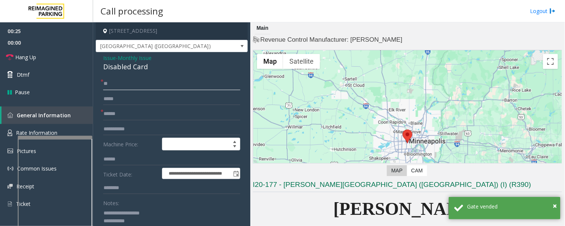
type input "**"
click at [104, 114] on input "******" at bounding box center [171, 114] width 137 height 13
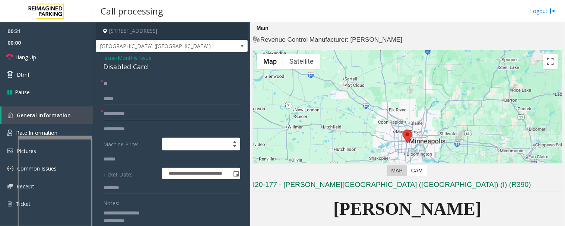
scroll to position [83, 0]
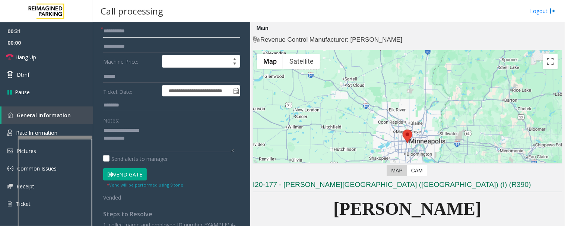
type input "**********"
click at [146, 141] on textarea at bounding box center [168, 138] width 131 height 28
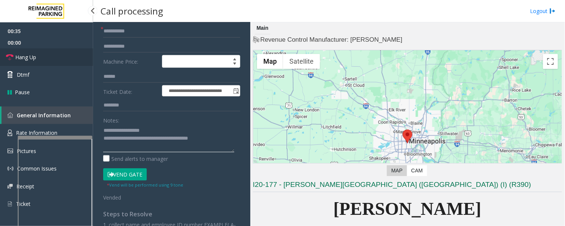
type textarea "**********"
click at [22, 58] on span "Hang Up" at bounding box center [25, 57] width 21 height 8
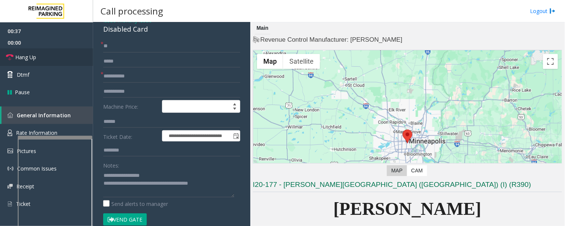
scroll to position [0, 0]
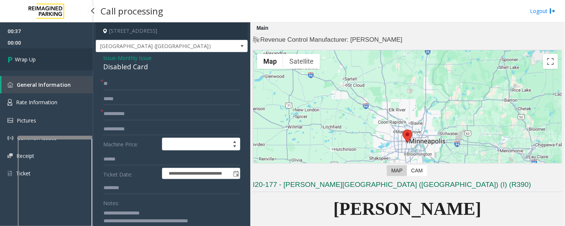
click at [27, 63] on span "Wrap Up" at bounding box center [25, 60] width 21 height 8
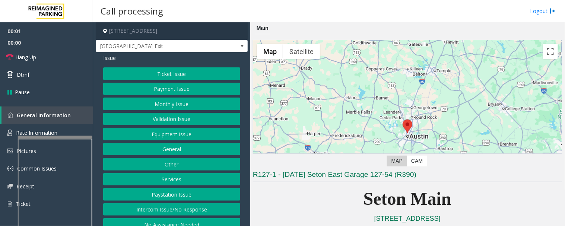
click at [191, 135] on button "Equipment Issue" at bounding box center [171, 134] width 137 height 13
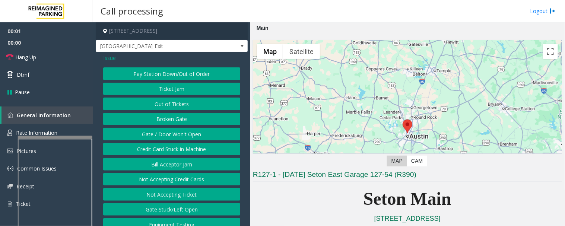
click at [189, 139] on button "Gate / Door Won't Open" at bounding box center [171, 134] width 137 height 13
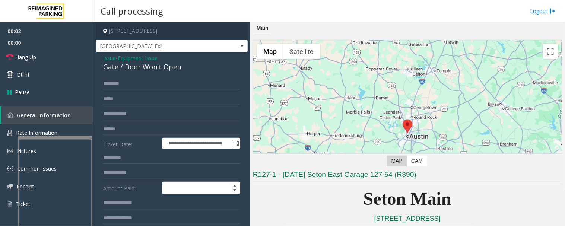
scroll to position [124, 0]
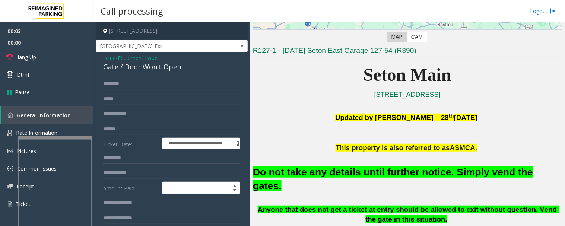
click at [347, 172] on font "Do not take any details until further notice. Simply vend the gates." at bounding box center [393, 179] width 280 height 25
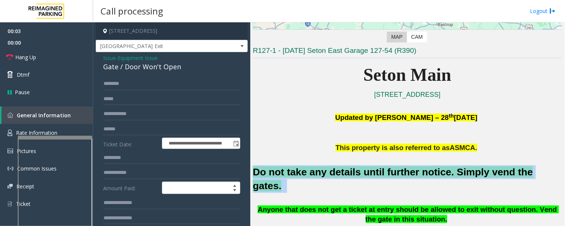
click at [347, 172] on font "Do not take any details until further notice. Simply vend the gates." at bounding box center [393, 179] width 280 height 25
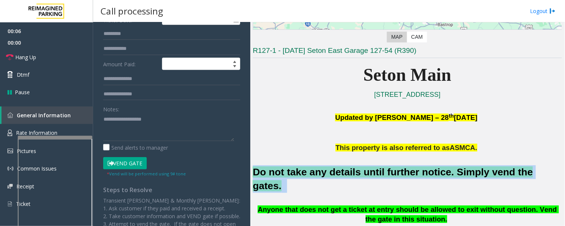
click at [139, 165] on button "Vend Gate" at bounding box center [125, 163] width 44 height 13
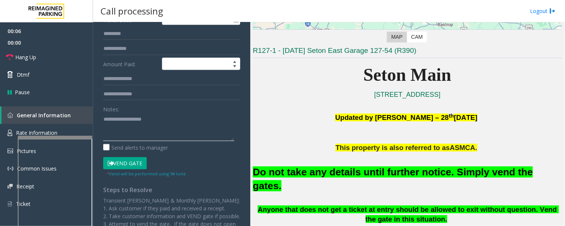
click at [142, 141] on textarea at bounding box center [168, 127] width 131 height 28
paste textarea "**********"
click at [148, 131] on textarea at bounding box center [168, 127] width 131 height 28
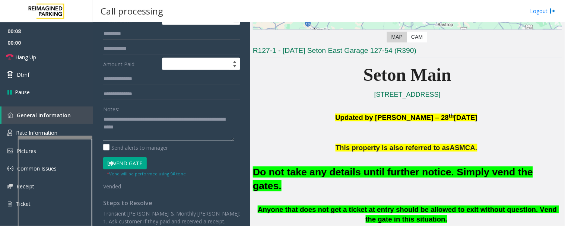
click at [150, 132] on textarea at bounding box center [168, 127] width 131 height 28
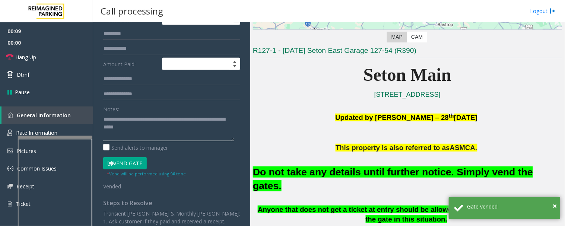
click at [150, 130] on textarea at bounding box center [168, 127] width 131 height 28
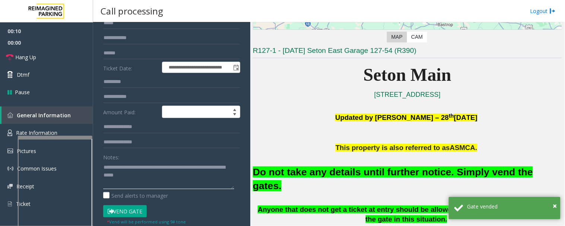
scroll to position [0, 0]
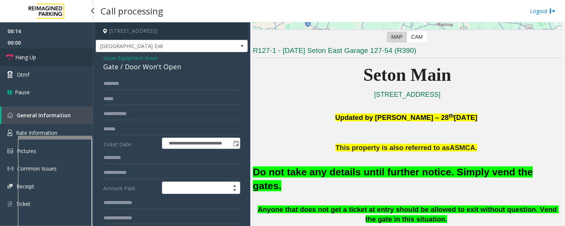
type textarea "**********"
click at [25, 56] on span "Hang Up" at bounding box center [25, 57] width 21 height 8
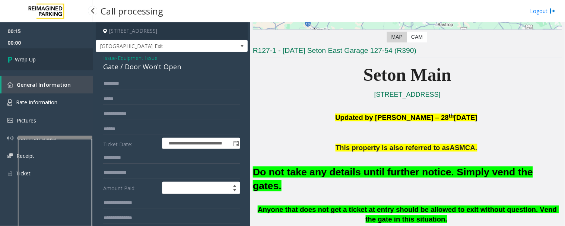
click at [48, 64] on link "Wrap Up" at bounding box center [46, 59] width 93 height 22
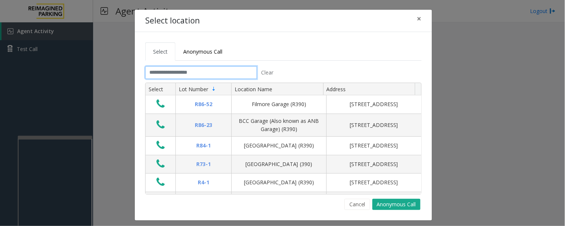
click at [211, 73] on input "text" at bounding box center [201, 72] width 112 height 13
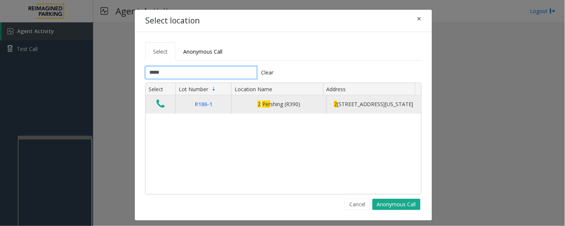
type input "*****"
click at [160, 106] on icon "Data table" at bounding box center [161, 104] width 8 height 10
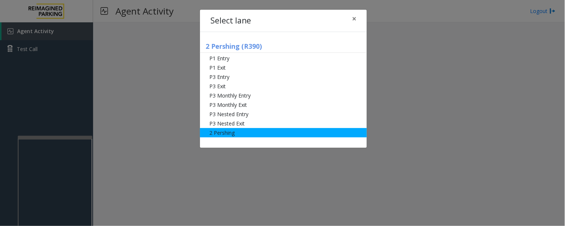
click at [228, 133] on li "2 Pershing" at bounding box center [283, 132] width 167 height 9
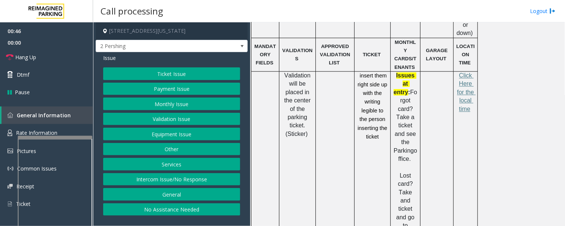
scroll to position [414, 0]
click at [204, 123] on button "Validation Issue" at bounding box center [171, 119] width 137 height 13
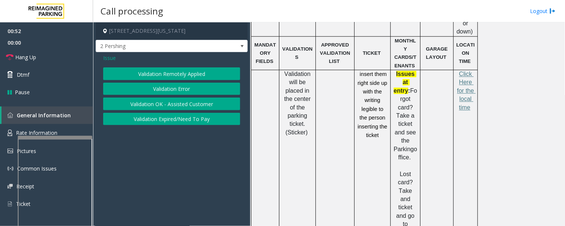
click at [184, 88] on button "Validation Error" at bounding box center [171, 89] width 137 height 13
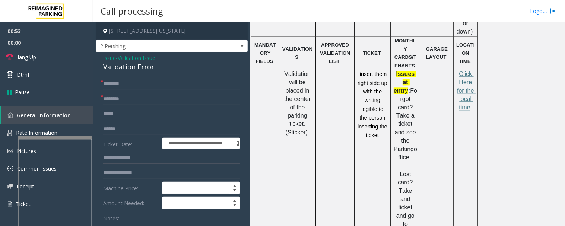
click at [135, 69] on div "Validation Error" at bounding box center [171, 67] width 137 height 10
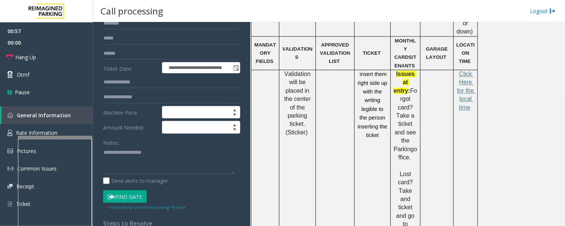
scroll to position [165, 0]
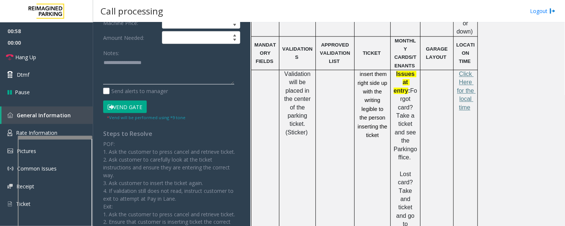
click at [198, 78] on textarea at bounding box center [168, 71] width 131 height 28
paste textarea "**********"
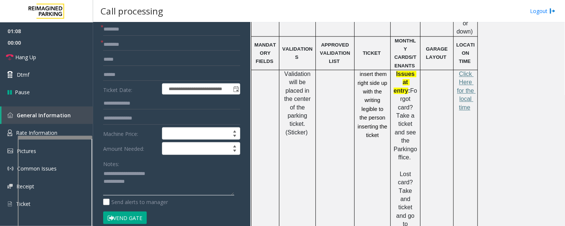
scroll to position [0, 0]
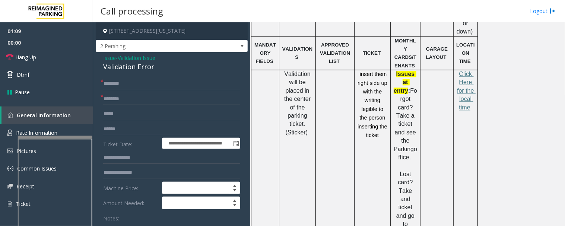
type textarea "**********"
click at [164, 97] on input "text" at bounding box center [171, 99] width 137 height 13
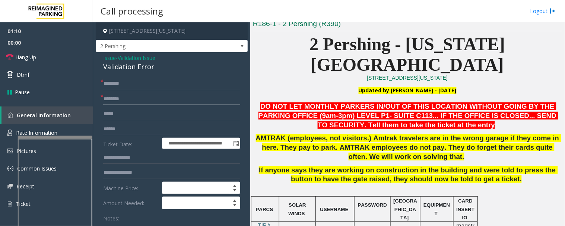
scroll to position [83, 0]
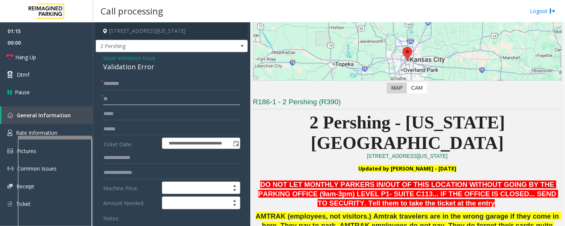
type input "**"
click at [144, 80] on input "text" at bounding box center [171, 84] width 137 height 13
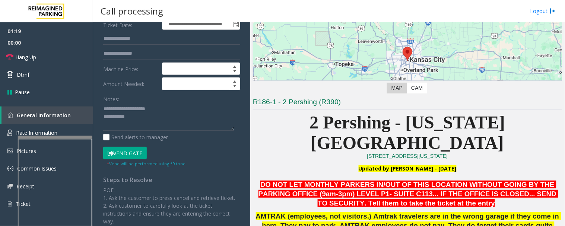
scroll to position [124, 0]
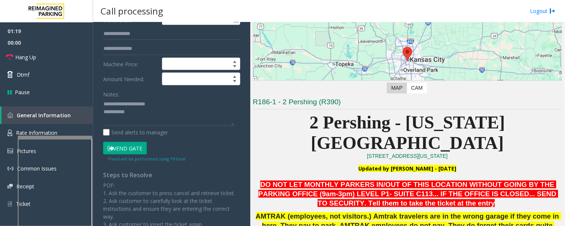
type input "**"
click at [187, 116] on textarea at bounding box center [168, 112] width 131 height 28
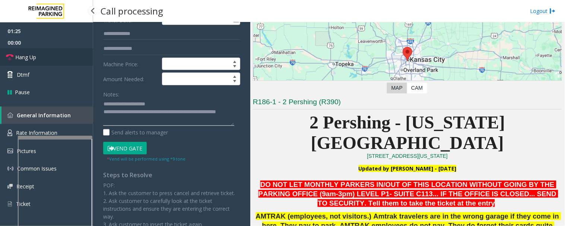
type textarea "**********"
click at [12, 55] on icon at bounding box center [9, 57] width 7 height 7
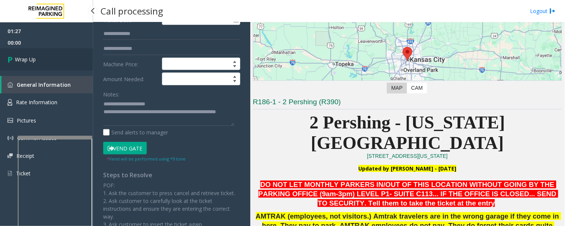
click at [31, 60] on span "Wrap Up" at bounding box center [25, 60] width 21 height 8
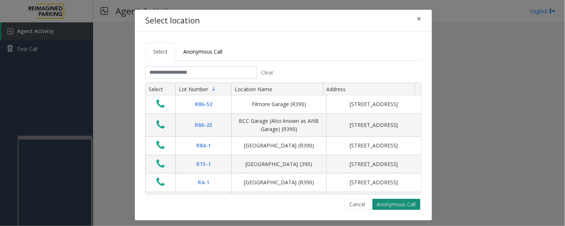
click at [385, 203] on button "Anonymous Call" at bounding box center [397, 204] width 48 height 11
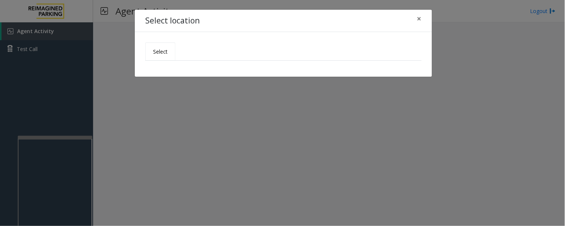
click at [163, 53] on span "Select" at bounding box center [160, 51] width 15 height 7
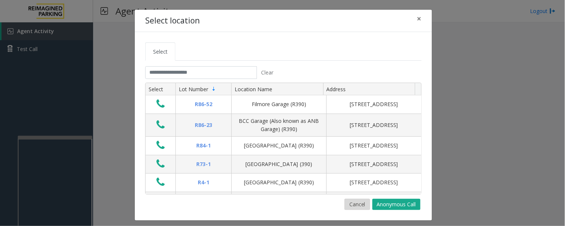
click at [359, 203] on button "Cancel" at bounding box center [358, 204] width 26 height 11
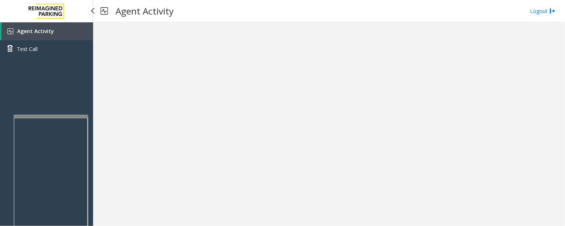
click at [81, 112] on app-root "Agent Activity Test Call × Close Powered by Umojo © 2025 Agent Activity Logout ×" at bounding box center [282, 113] width 565 height 226
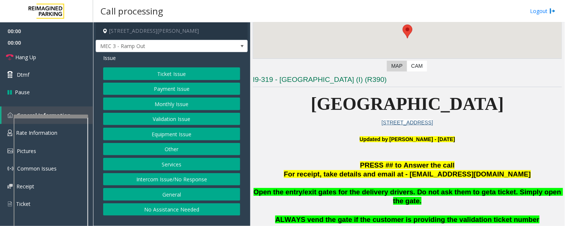
scroll to position [165, 0]
